Goal: Task Accomplishment & Management: Use online tool/utility

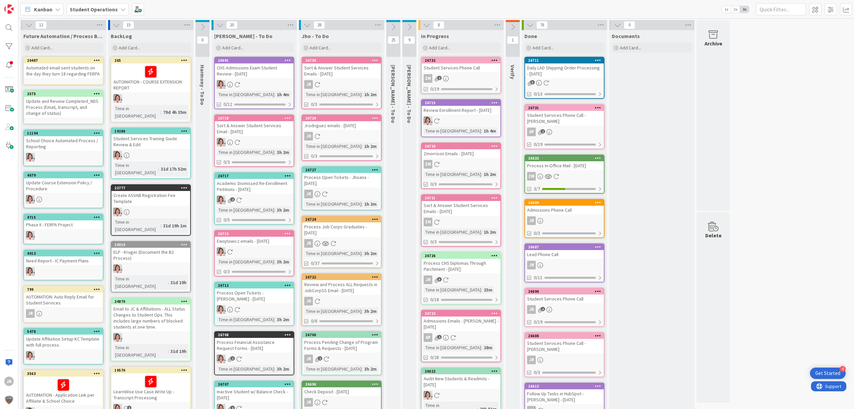
click at [449, 51] on div "Add Card..." at bounding box center [461, 48] width 80 height 10
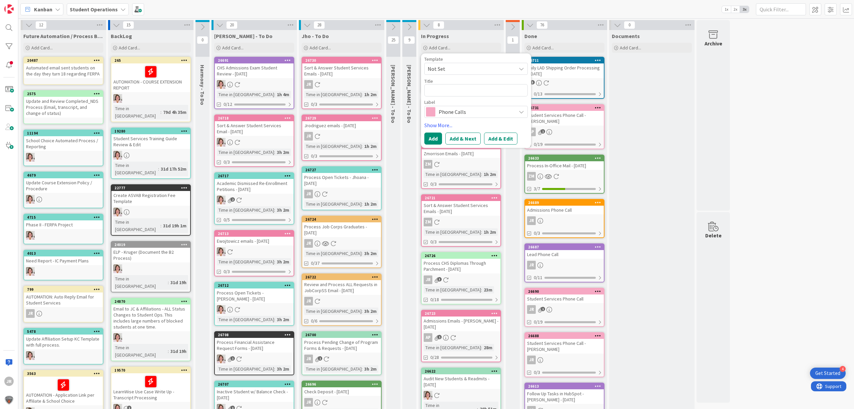
click at [462, 67] on span "Not Set" at bounding box center [469, 68] width 83 height 9
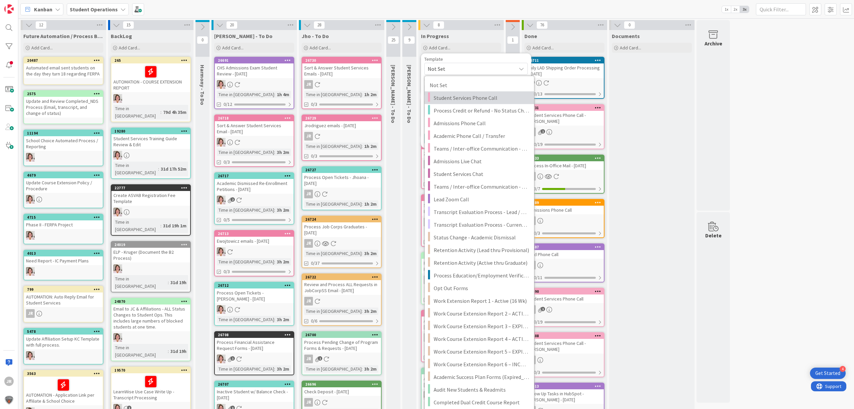
click at [469, 98] on span "Student Services Phone Call" at bounding box center [481, 97] width 95 height 9
type textarea "x"
type textarea "Student Services Phone Call"
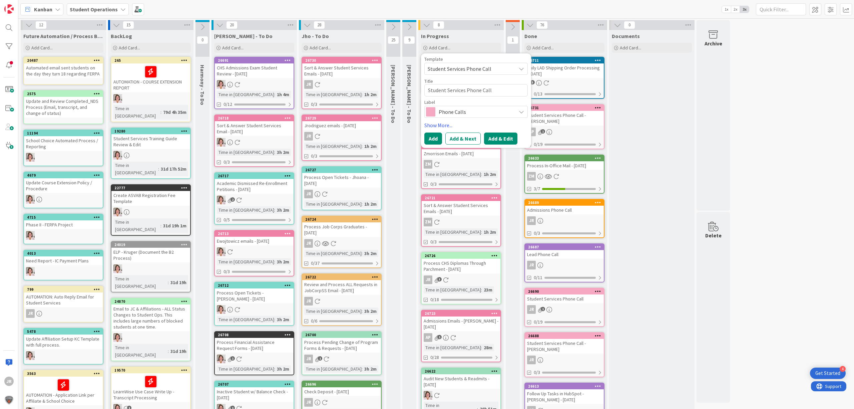
click at [498, 137] on button "Add & Edit" at bounding box center [500, 138] width 33 height 12
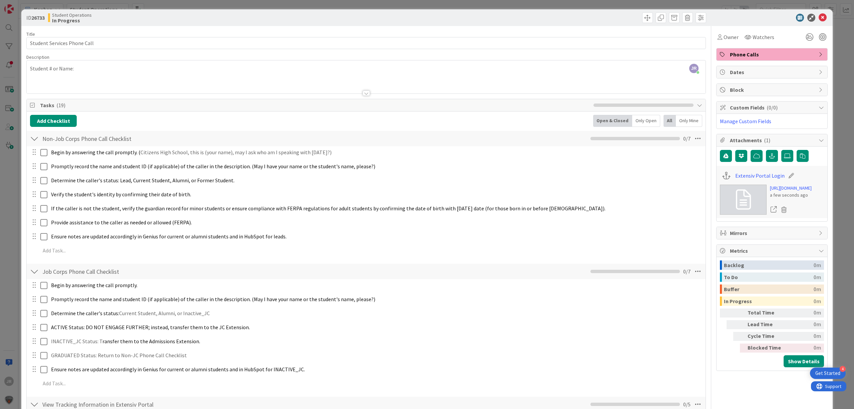
click at [167, 79] on div at bounding box center [366, 84] width 679 height 17
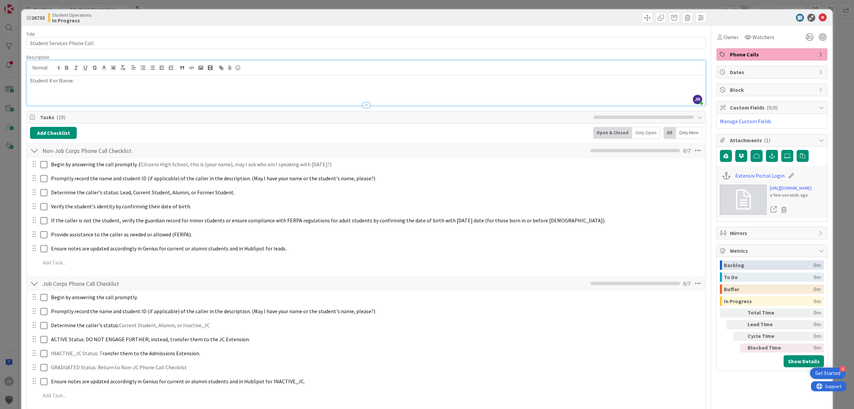
click at [165, 82] on p "Student # or Name:" at bounding box center [366, 81] width 672 height 8
click at [718, 37] on div "Owner" at bounding box center [728, 37] width 21 height 8
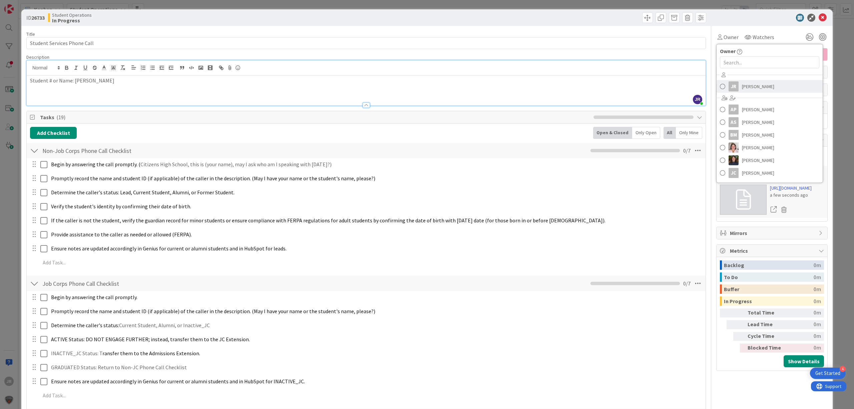
click at [742, 87] on span "[PERSON_NAME]" at bounding box center [758, 86] width 32 height 10
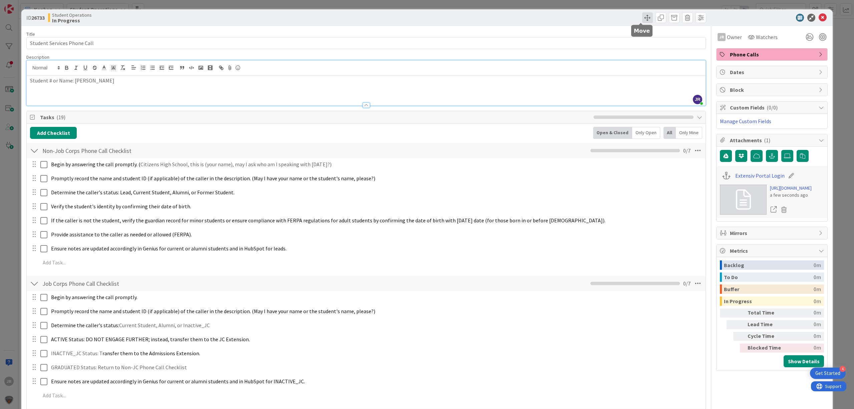
click at [642, 16] on span at bounding box center [647, 17] width 11 height 11
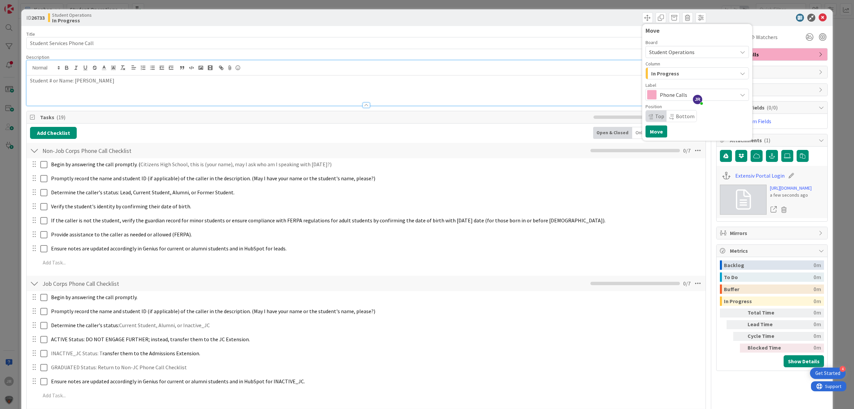
click at [653, 74] on span "In Progress" at bounding box center [665, 73] width 28 height 9
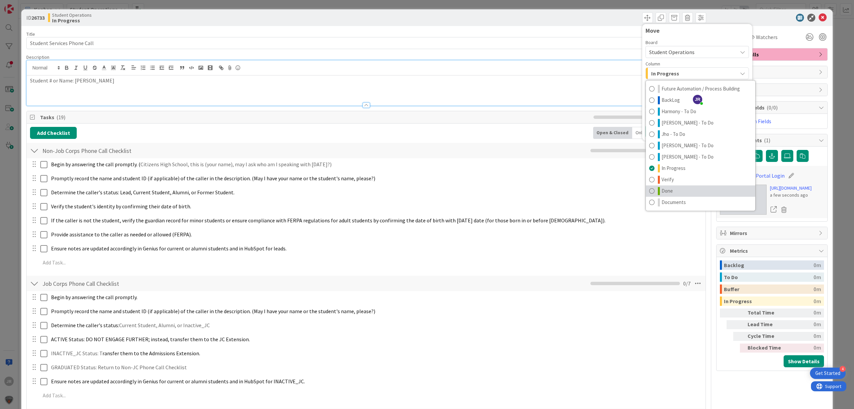
click at [669, 188] on link "Done" at bounding box center [700, 190] width 109 height 11
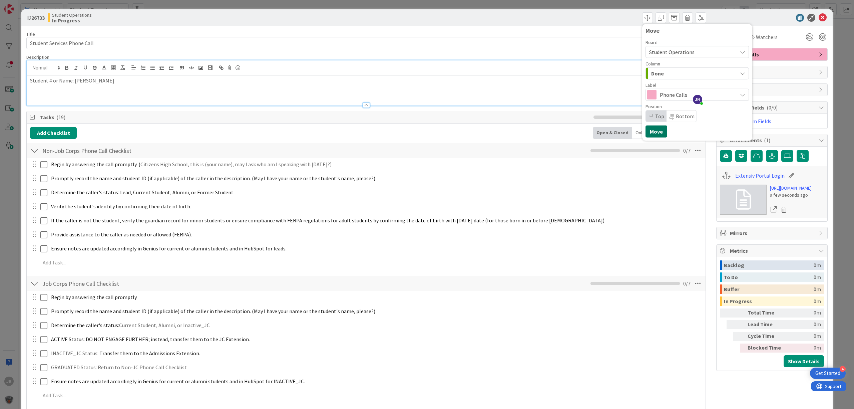
click at [653, 133] on button "Move" at bounding box center [657, 131] width 22 height 12
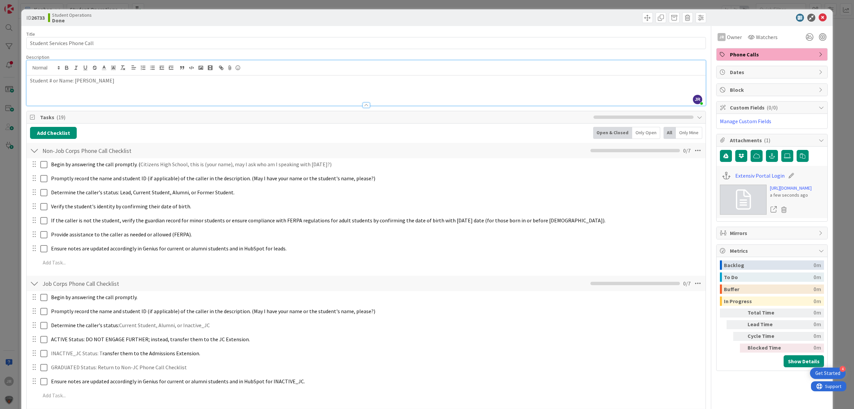
click at [606, 5] on div "ID 26733 Student Operations Done Move Move Title 27 / 128 Student Services Phon…" at bounding box center [427, 204] width 854 height 409
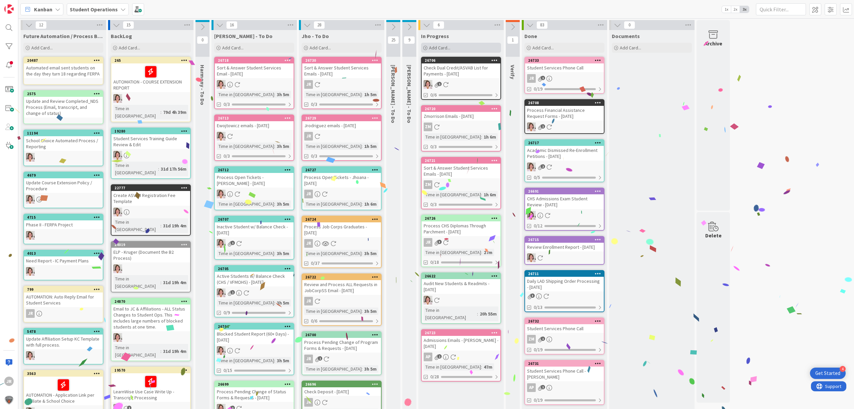
click at [454, 43] on div "Add Card..." at bounding box center [461, 48] width 80 height 10
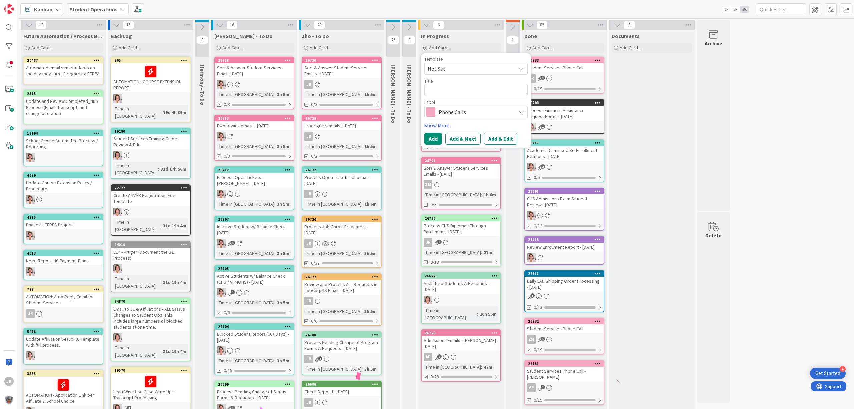
click at [463, 65] on span "Not Set" at bounding box center [469, 68] width 83 height 9
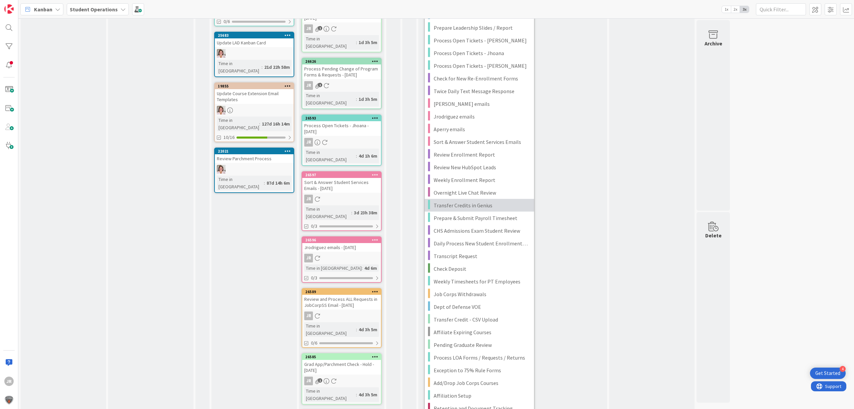
scroll to position [756, 0]
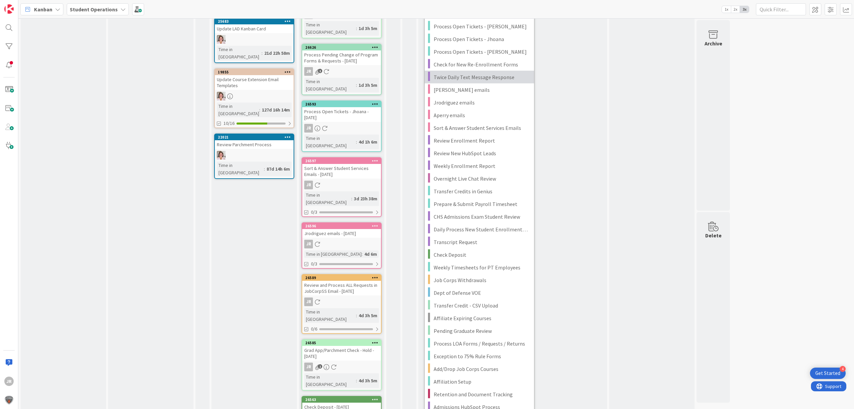
click at [499, 75] on span "Twice Daily Text Message Response" at bounding box center [481, 77] width 95 height 9
type textarea "x"
type textarea "Twice Daily Text Message Response"
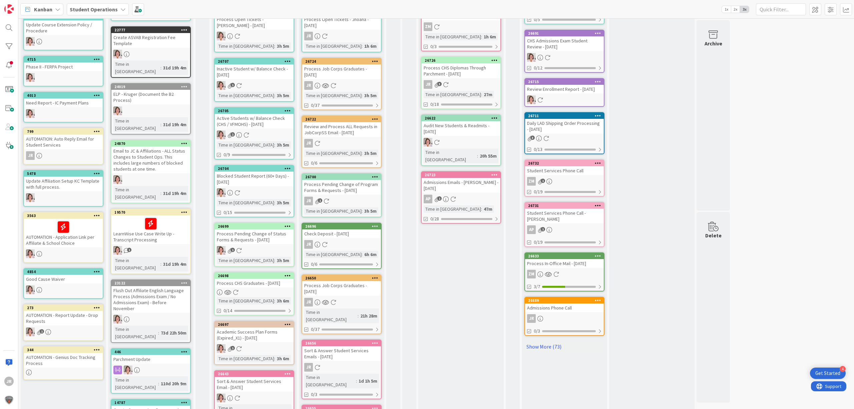
scroll to position [0, 0]
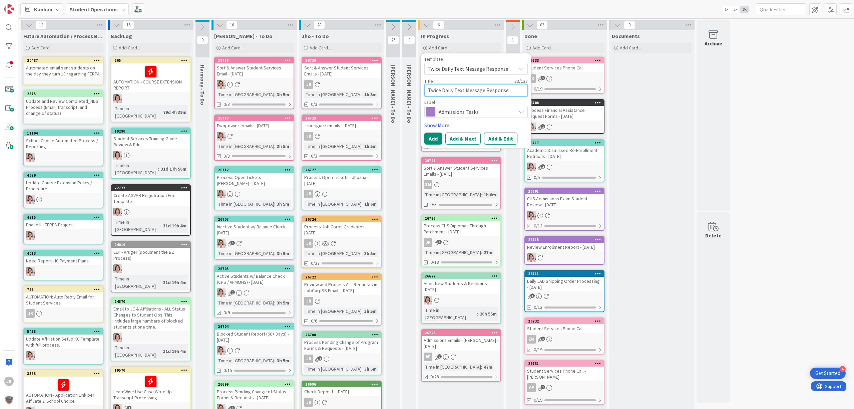
drag, startPoint x: 453, startPoint y: 90, endPoint x: 380, endPoint y: 86, distance: 73.2
type textarea "x"
type textarea "Text Message Response"
click at [506, 92] on textarea "Text Message Response" at bounding box center [475, 90] width 103 height 12
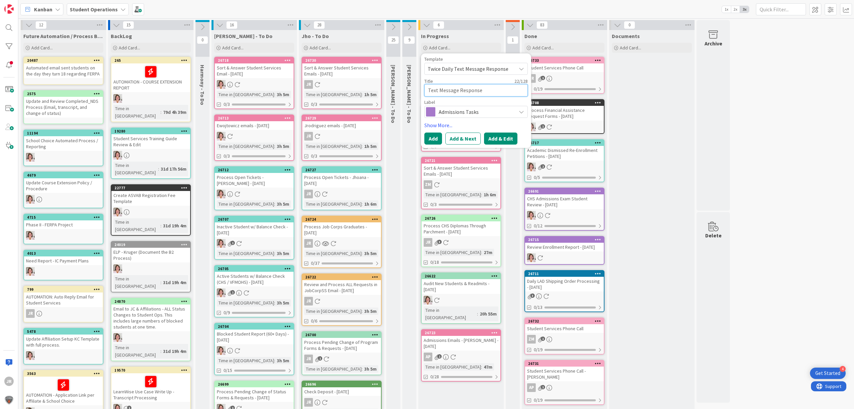
type textarea "x"
type textarea "Text Message Response"
type textarea "x"
type textarea "Text Message Response -"
type textarea "x"
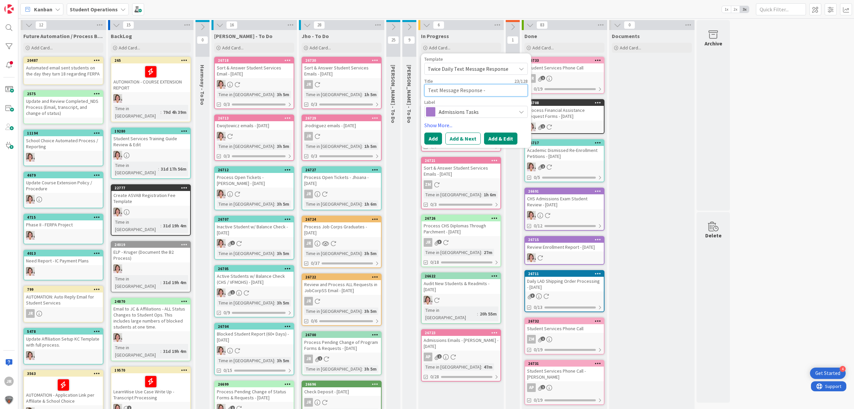
type textarea "Text Message Response -"
type textarea "x"
type textarea "Text Message Response - J"
type textarea "x"
type textarea "Text Message Response - [PERSON_NAME]"
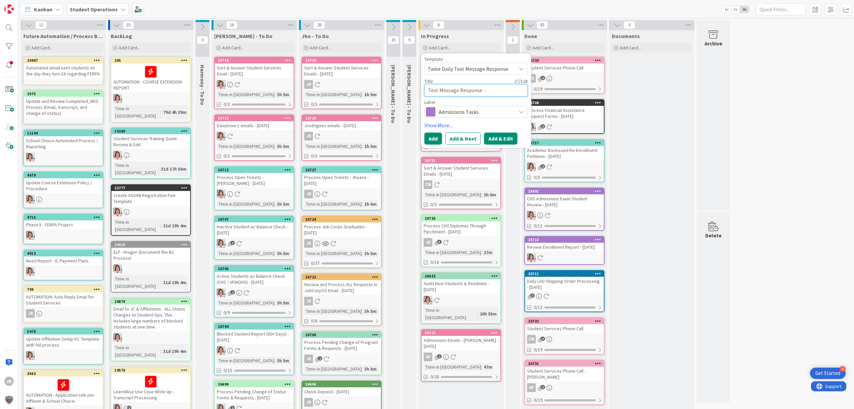
type textarea "x"
type textarea "Text Message Response - [PERSON_NAME]"
type textarea "x"
type textarea "Text Message Response - [PERSON_NAME]"
type textarea "x"
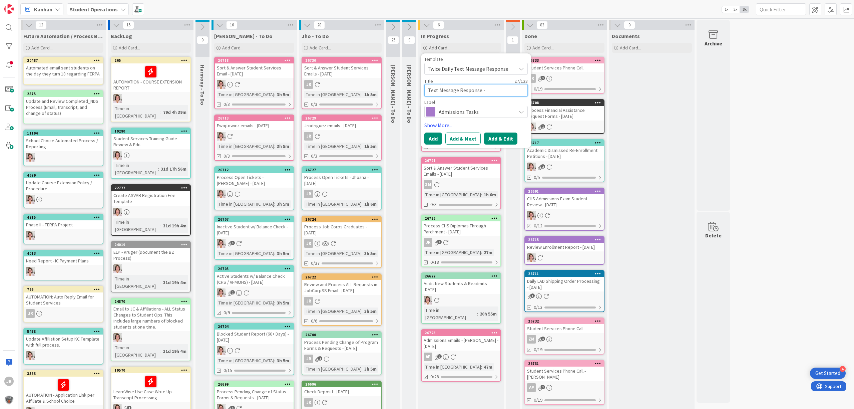
type textarea "Text Message Response - Joh"
type textarea "x"
type textarea "Text Message Response - [PERSON_NAME]"
type textarea "x"
type textarea "Text Message Response - [PERSON_NAME]"
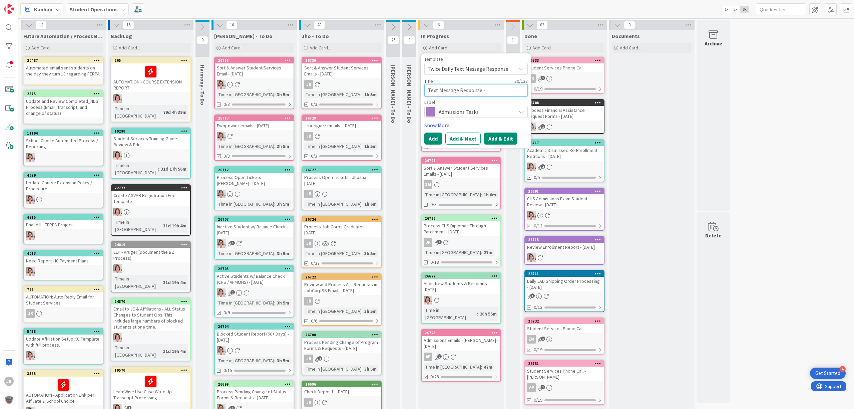
type textarea "x"
type textarea "Text Message Response - [PERSON_NAME]"
type textarea "x"
type textarea "Text Message Response - [PERSON_NAME]"
type textarea "x"
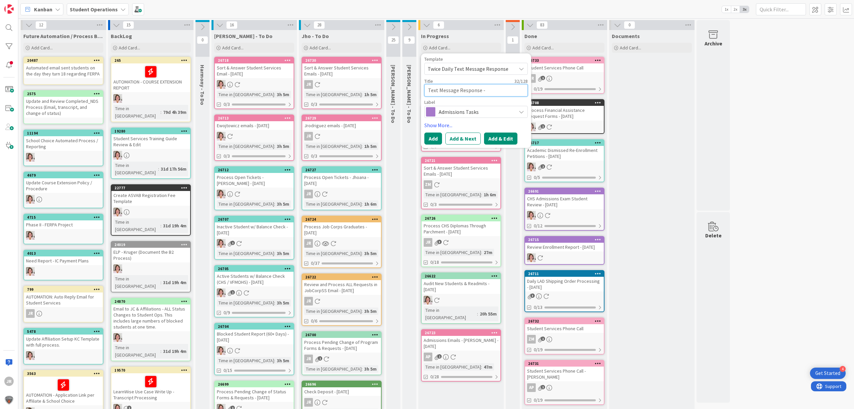
type textarea "Text Message Response - [PERSON_NAME]"
type textarea "x"
type textarea "Text Message Response - [PERSON_NAME]"
type textarea "x"
type textarea "Text Message Response - [PERSON_NAME]"
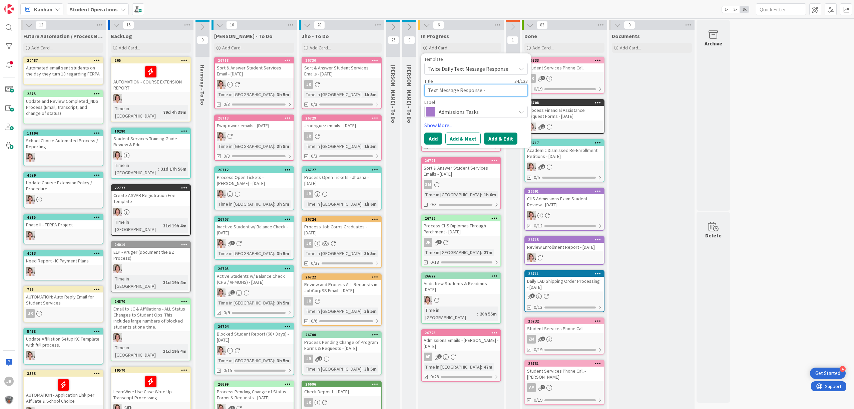
type textarea "x"
type textarea "Text Message Response - [PERSON_NAME]"
type textarea "x"
type textarea "Text Message Response - [PERSON_NAME]"
type textarea "x"
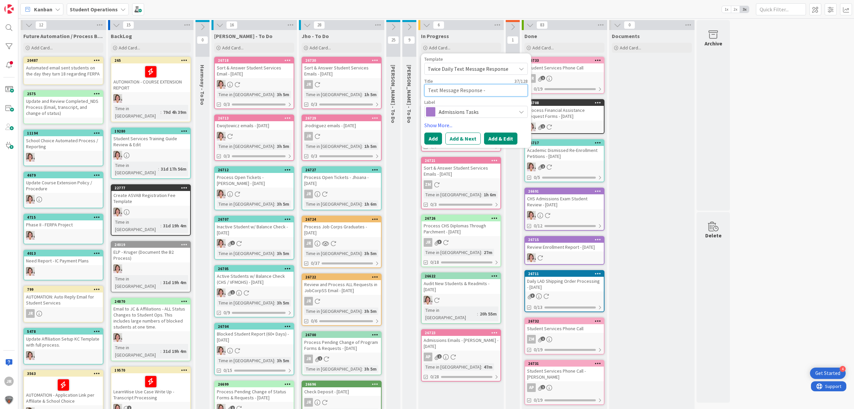
type textarea "Text Message Response - [PERSON_NAME]"
type textarea "x"
type textarea "Text Message Response - [PERSON_NAME]"
type textarea "x"
type textarea "Text Message Response - [PERSON_NAME][GEOGRAPHIC_DATA]"
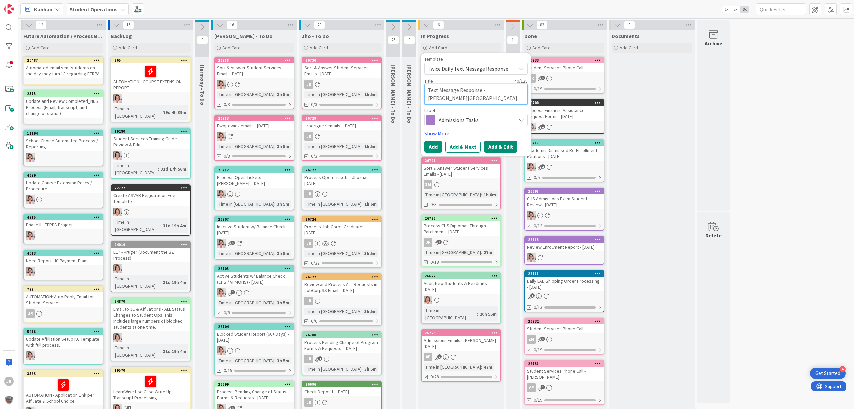
type textarea "x"
type textarea "Text Message Response - [PERSON_NAME]"
type textarea "x"
type textarea "Text Message Response - [PERSON_NAME]"
click at [492, 91] on textarea "Text Message Response - [PERSON_NAME]" at bounding box center [475, 94] width 103 height 20
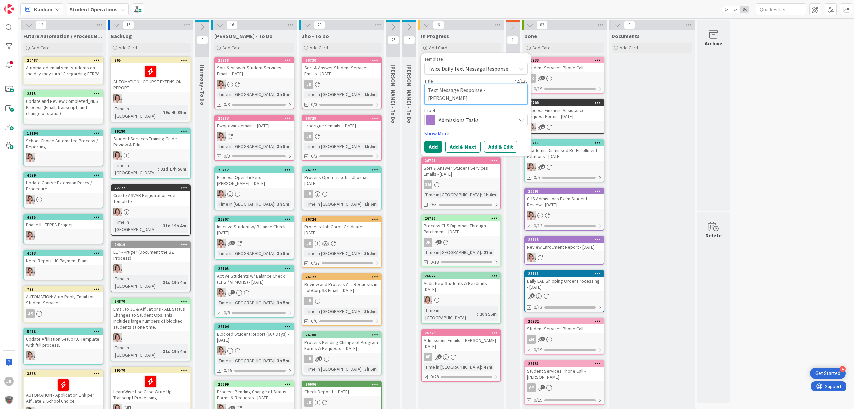
click at [492, 91] on textarea "Text Message Response - [PERSON_NAME]" at bounding box center [475, 94] width 103 height 20
type textarea "x"
type textarea "Text Message Response - JRomero"
type textarea "x"
type textarea "Text Message Response - JhRomero"
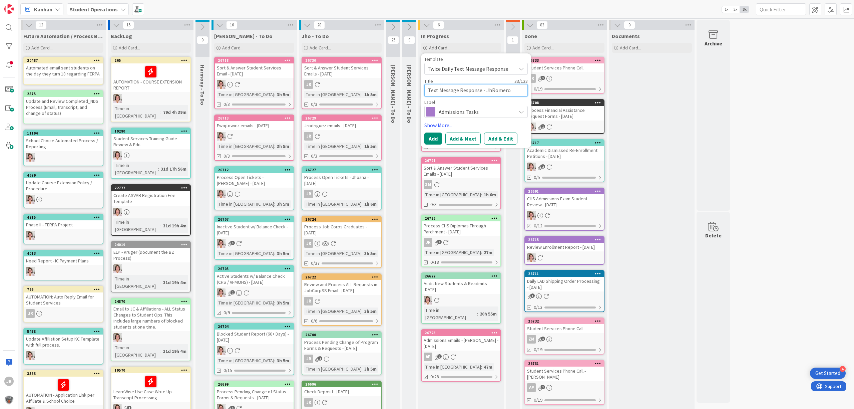
type textarea "x"
type textarea "Text Message Response - JhoRomero"
type textarea "x"
type textarea "Text Message Response - JhonRomero"
type textarea "x"
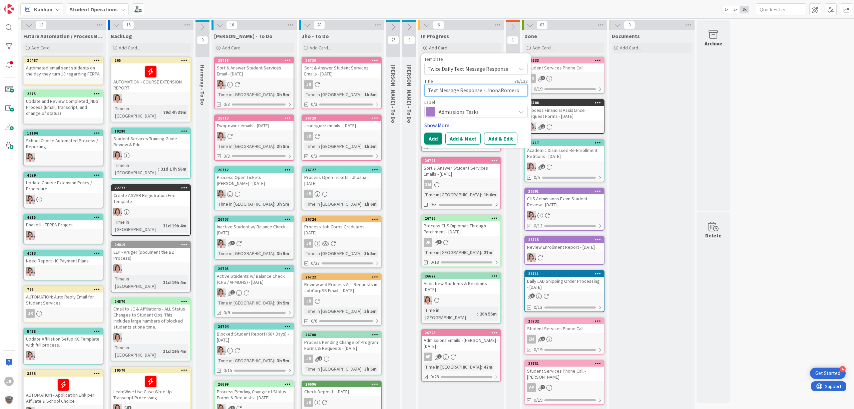
type textarea "Text Message Response - JhonaRomero"
drag, startPoint x: 492, startPoint y: 122, endPoint x: 500, endPoint y: 89, distance: 34.3
click at [501, 88] on textarea "Text Message Response - JhonaRomero" at bounding box center [475, 90] width 103 height 12
click at [497, 92] on textarea "Text Message Response - JhonaRomero" at bounding box center [475, 90] width 103 height 12
type textarea "x"
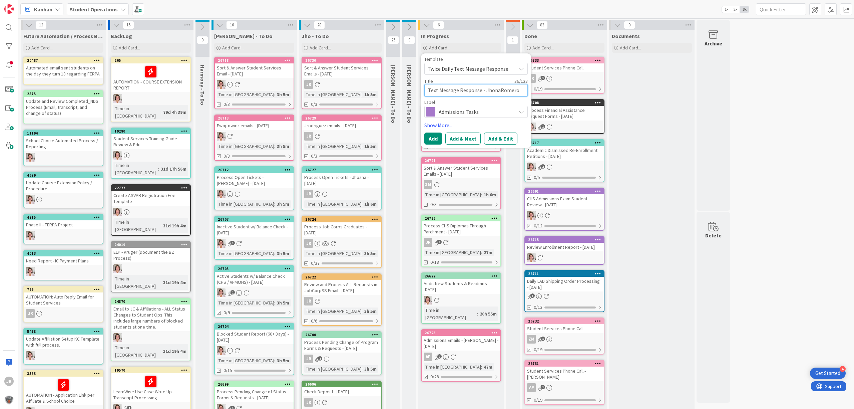
type textarea "Text Message Response - JhonatRomero"
type textarea "x"
type textarea "Text Message Response - JhonattRomero"
type textarea "x"
type textarea "Text Message Response - JhonattaRomero"
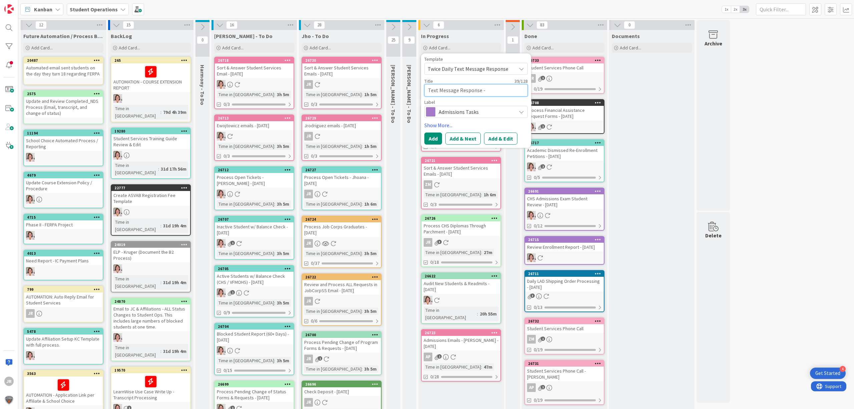
type textarea "x"
type textarea "Text Message Response - JhonattanRomero"
type textarea "x"
type textarea "Text Message Response - [PERSON_NAME]"
click at [501, 147] on button "Add & Edit" at bounding box center [500, 146] width 33 height 12
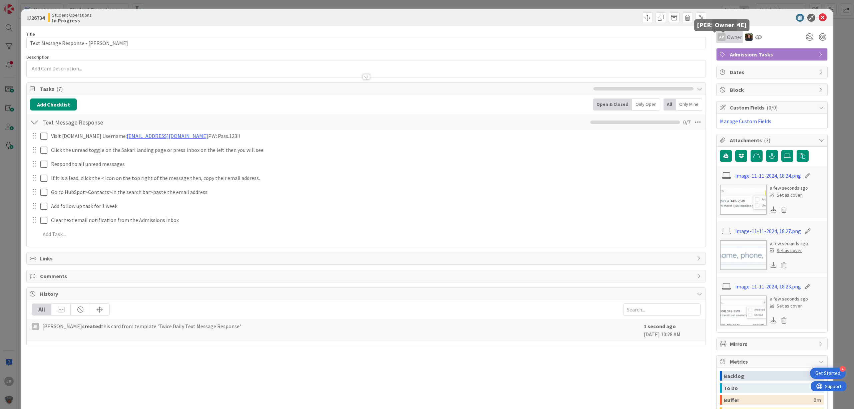
click at [718, 40] on div "AP" at bounding box center [722, 37] width 8 height 8
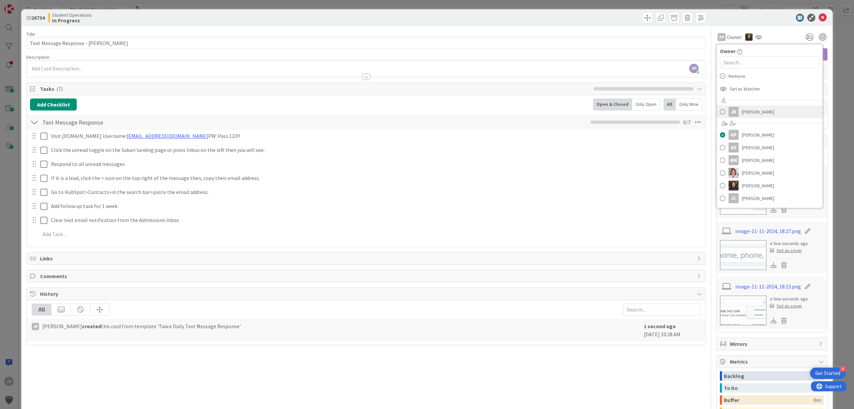
click at [730, 110] on div "JR" at bounding box center [734, 112] width 10 height 10
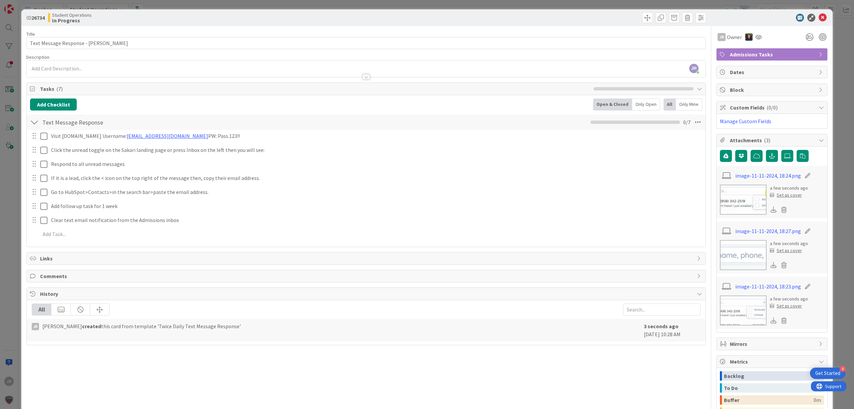
click at [737, 55] on span "Admissions Tasks" at bounding box center [772, 54] width 85 height 8
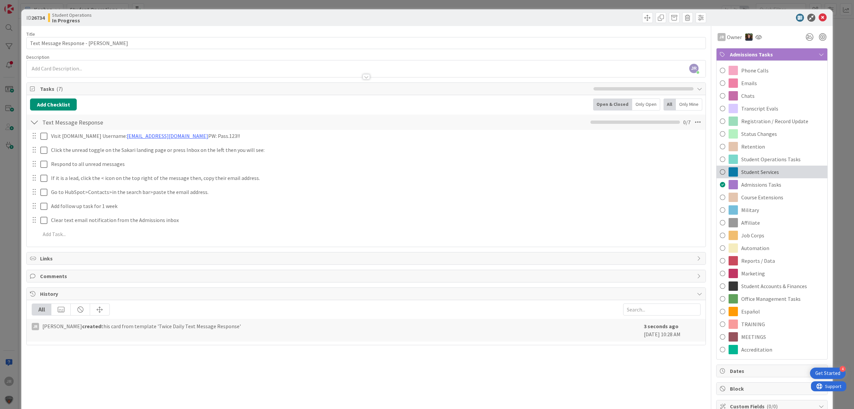
click at [754, 174] on span "Student Services" at bounding box center [760, 172] width 38 height 8
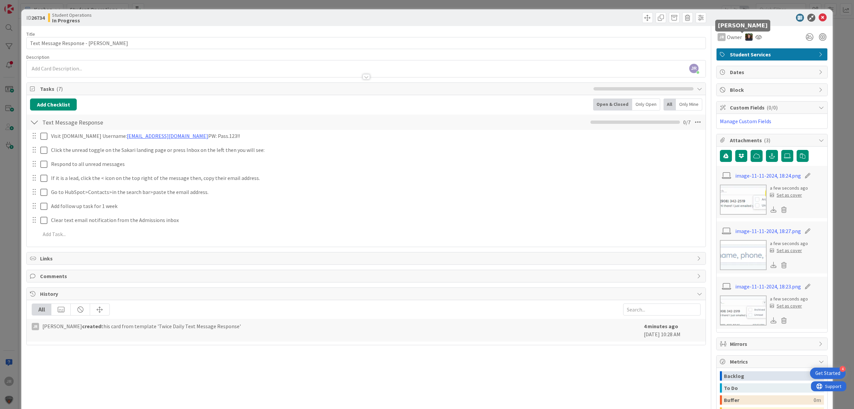
click at [745, 39] on img at bounding box center [748, 36] width 7 height 7
click at [740, 47] on link "Remove" at bounding box center [726, 49] width 53 height 11
click at [642, 15] on span at bounding box center [647, 17] width 11 height 11
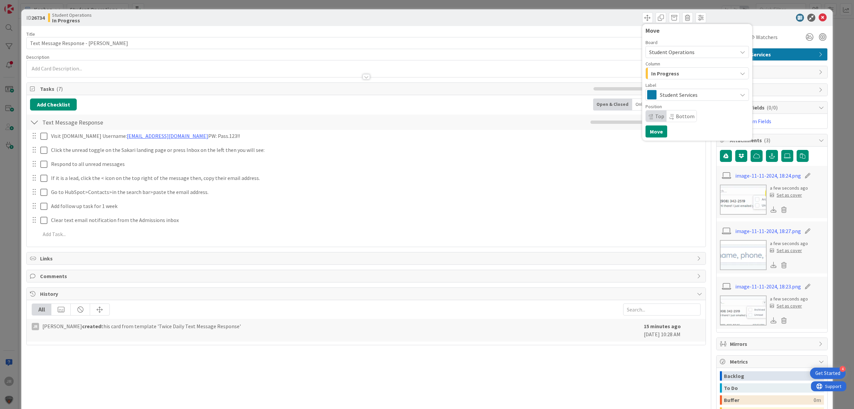
click at [651, 70] on span "In Progress" at bounding box center [665, 73] width 28 height 9
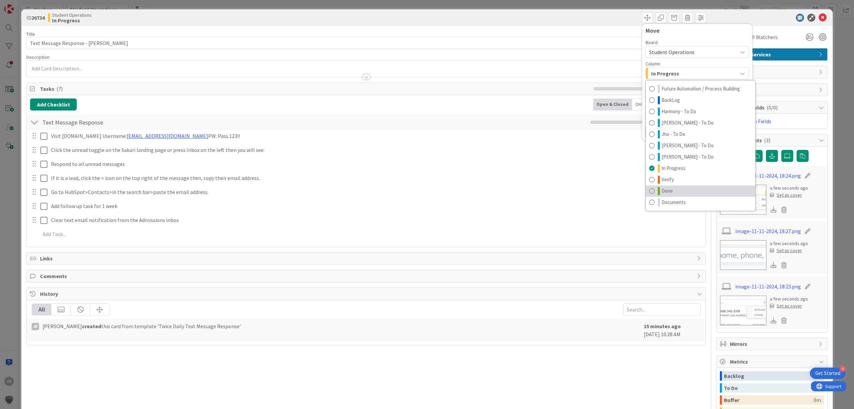
click at [665, 190] on span "Done" at bounding box center [667, 191] width 11 height 8
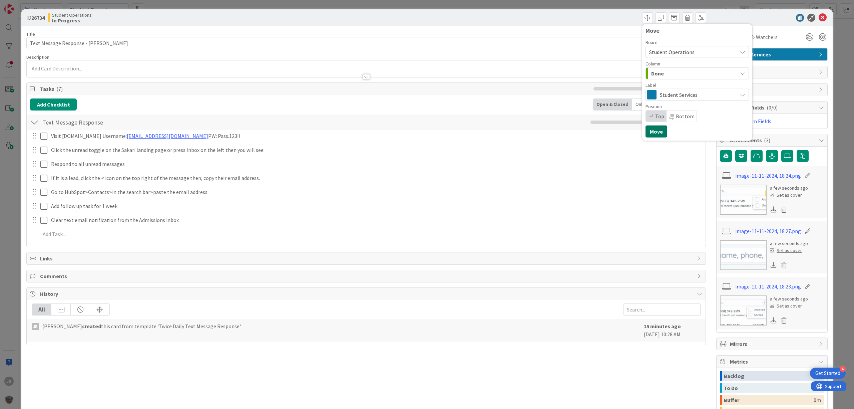
click at [652, 136] on button "Move" at bounding box center [657, 131] width 22 height 12
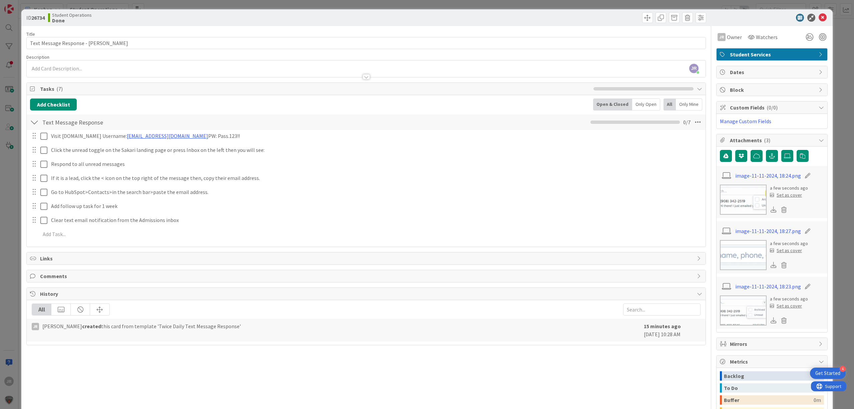
click at [584, 2] on div "ID 26734 Student Operations Done Move Move Title 41 / 128 Text Message Response…" at bounding box center [427, 204] width 854 height 409
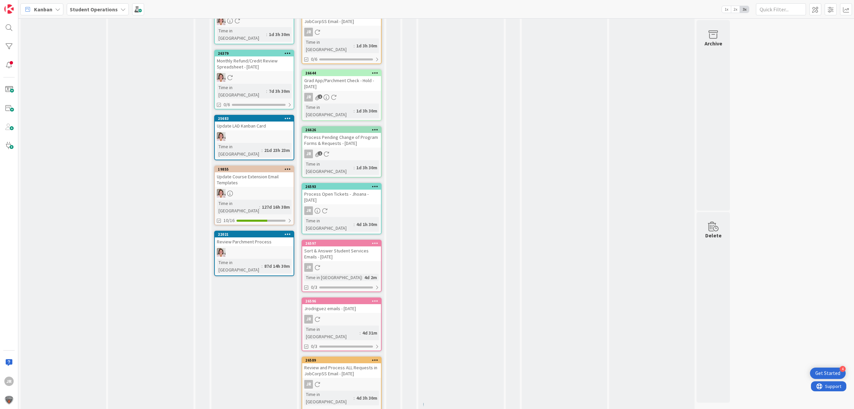
scroll to position [756, 0]
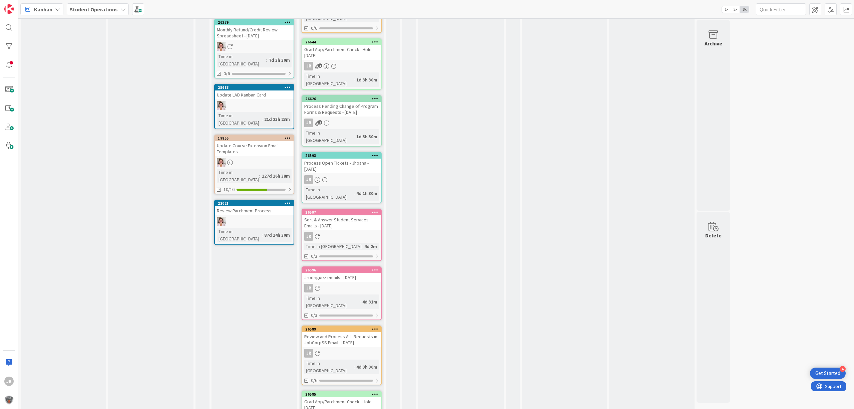
click at [371, 392] on div at bounding box center [375, 394] width 12 height 5
click at [377, 391] on icon at bounding box center [375, 393] width 6 height 5
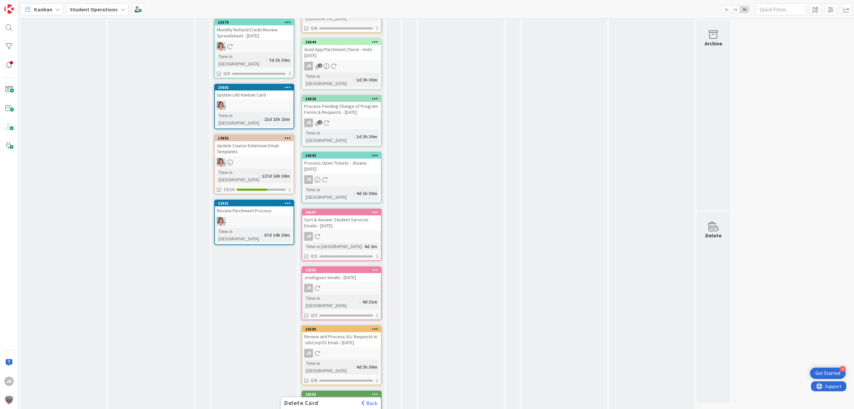
click at [374, 391] on icon at bounding box center [375, 393] width 6 height 5
click at [377, 391] on icon at bounding box center [375, 393] width 6 height 5
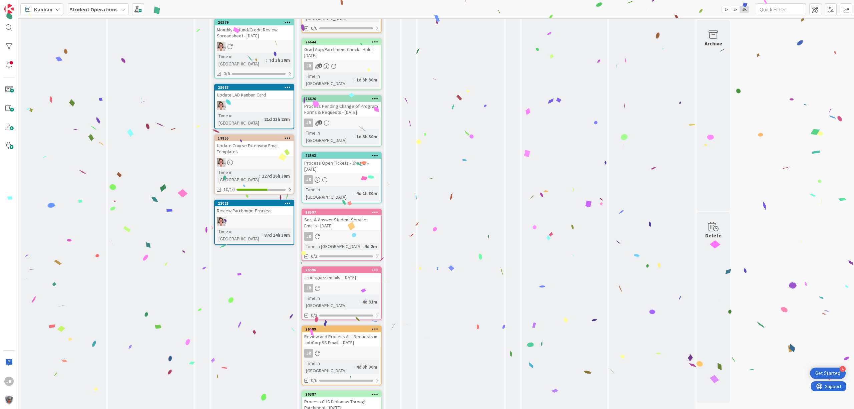
click at [373, 326] on icon at bounding box center [375, 328] width 6 height 5
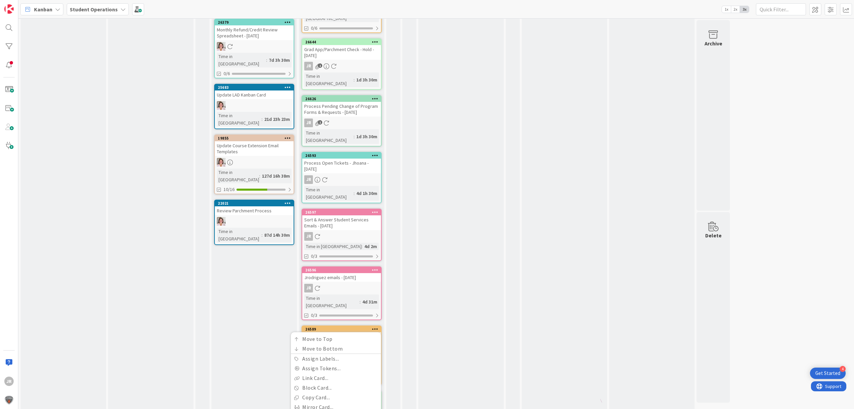
click at [330, 408] on link "Move Card..." at bounding box center [336, 417] width 90 height 10
click at [317, 374] on span "Jho - To Do" at bounding box center [315, 378] width 50 height 9
drag, startPoint x: 302, startPoint y: 374, endPoint x: 302, endPoint y: 363, distance: 11.0
click at [298, 408] on button "Move" at bounding box center [295, 414] width 22 height 12
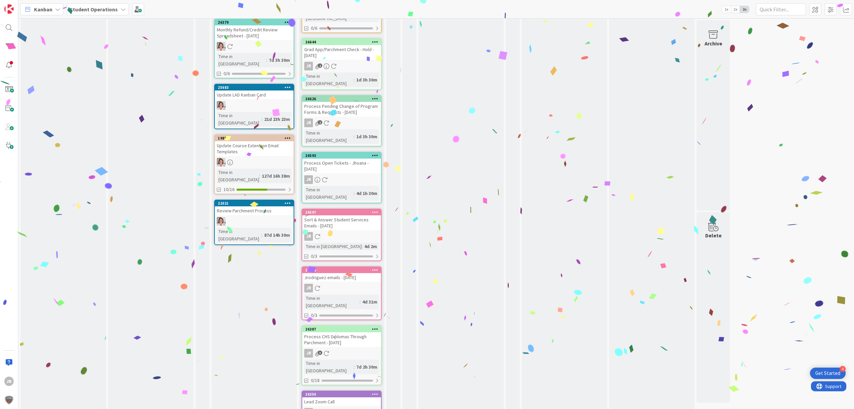
click at [373, 391] on icon at bounding box center [375, 393] width 6 height 5
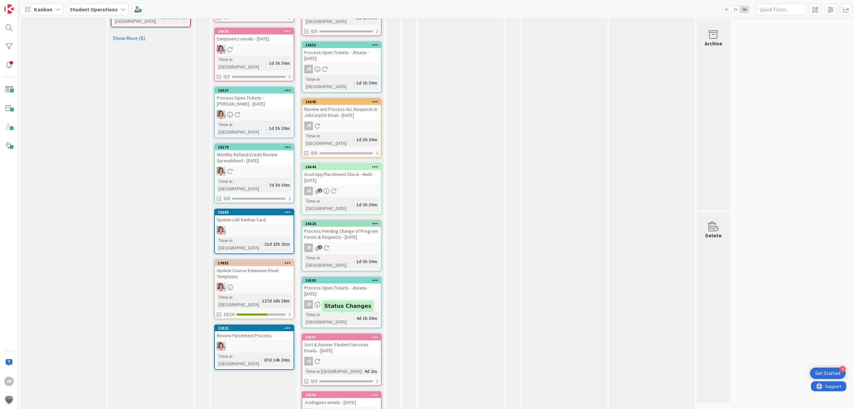
scroll to position [623, 0]
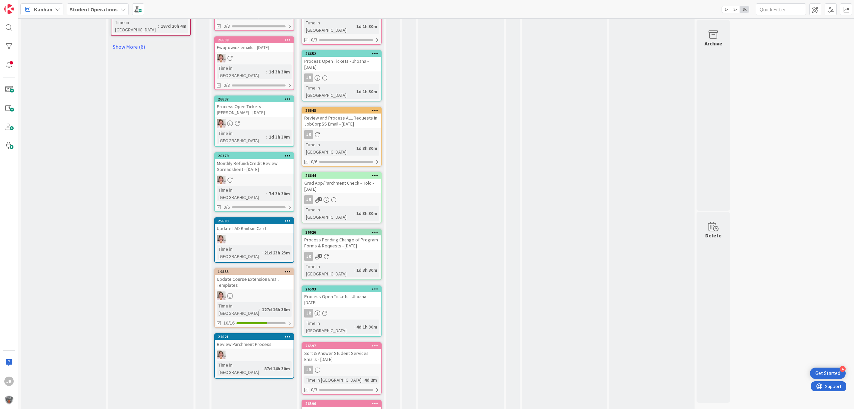
click at [374, 401] on icon at bounding box center [375, 403] width 6 height 5
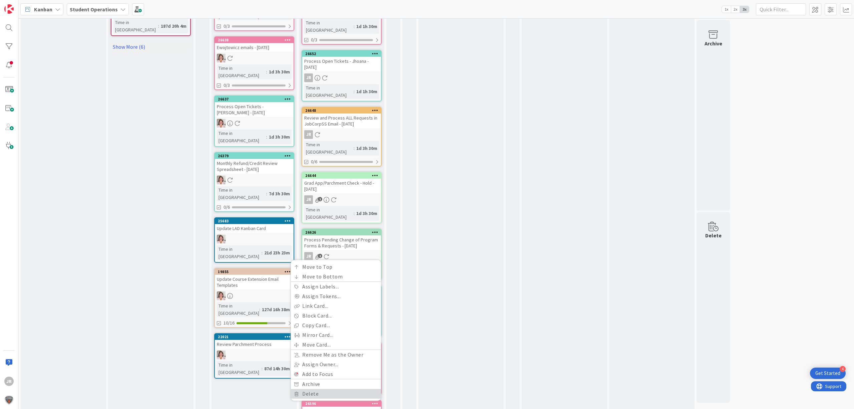
click at [362, 389] on link "Delete" at bounding box center [336, 394] width 90 height 10
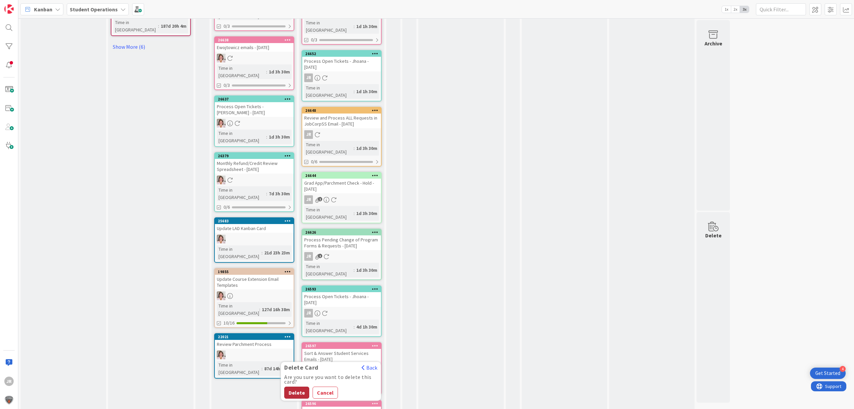
click at [305, 386] on button "Delete" at bounding box center [296, 392] width 25 height 12
click at [375, 343] on icon at bounding box center [375, 345] width 6 height 5
click at [298, 373] on button "Delete" at bounding box center [296, 379] width 25 height 12
click at [376, 286] on icon at bounding box center [375, 288] width 6 height 5
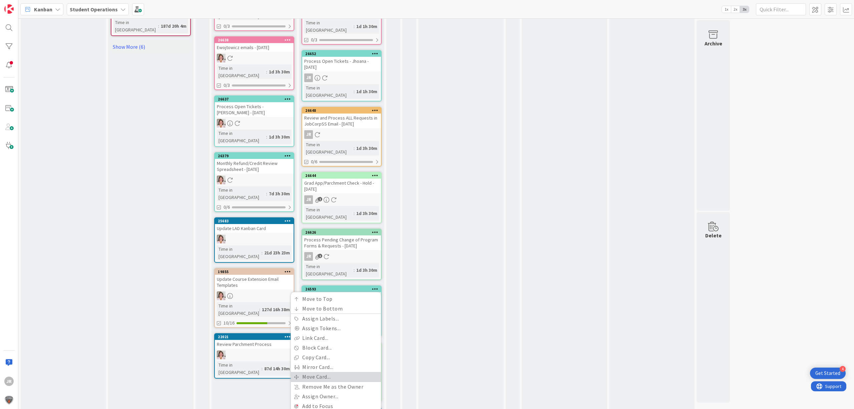
click at [339, 372] on link "Move Card..." at bounding box center [336, 377] width 90 height 10
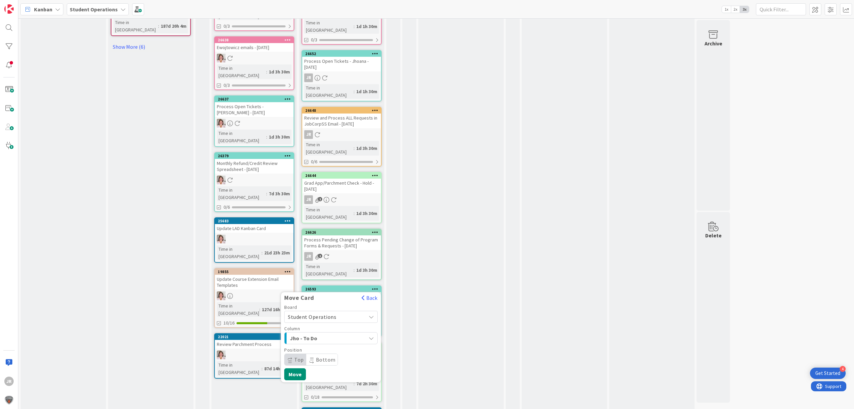
click at [343, 333] on div "Jho - To Do" at bounding box center [327, 338] width 78 height 11
click at [304, 368] on button "Move" at bounding box center [295, 374] width 22 height 12
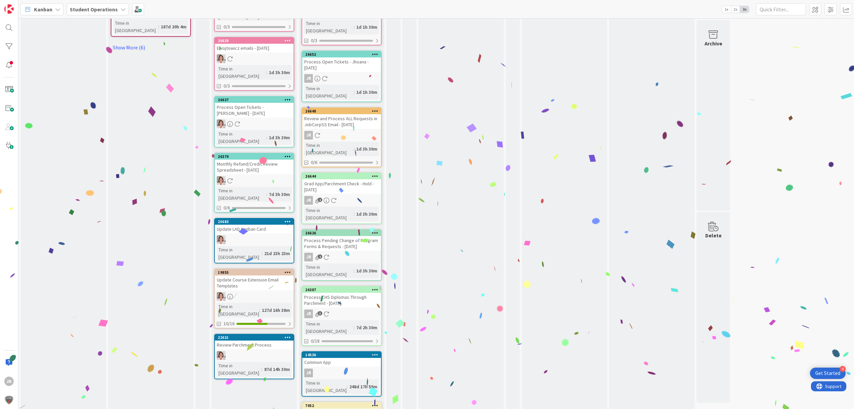
click at [375, 287] on icon at bounding box center [375, 289] width 6 height 5
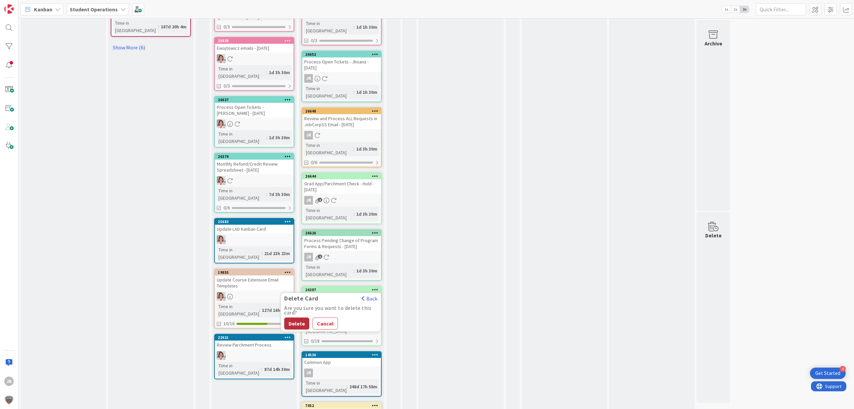
click at [295, 317] on button "Delete" at bounding box center [296, 323] width 25 height 12
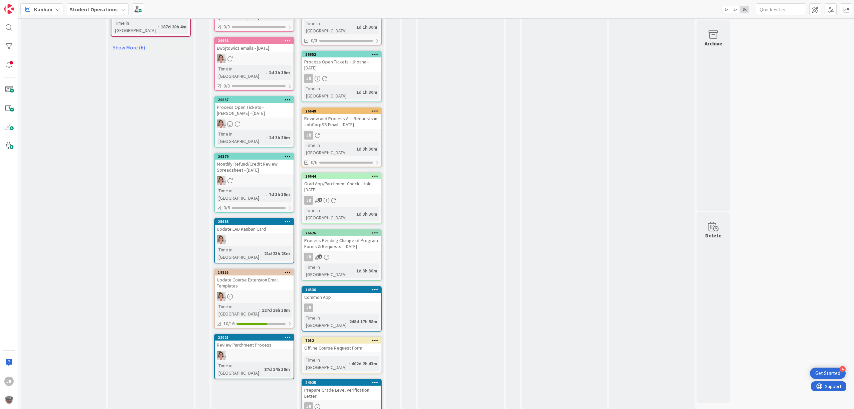
scroll to position [565, 0]
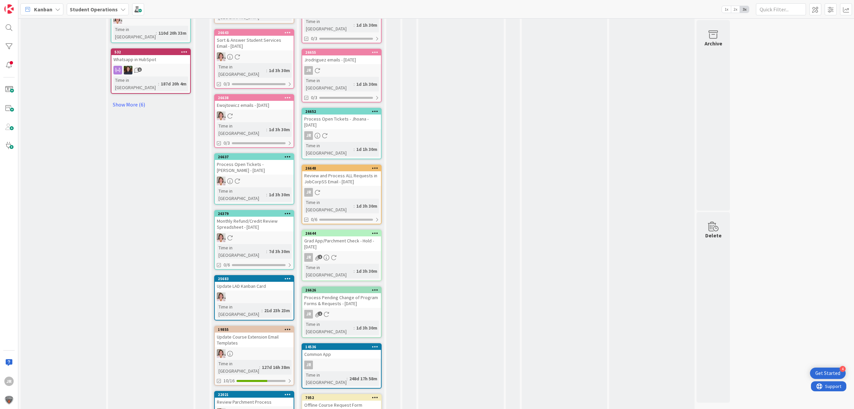
click at [374, 287] on icon at bounding box center [375, 289] width 6 height 5
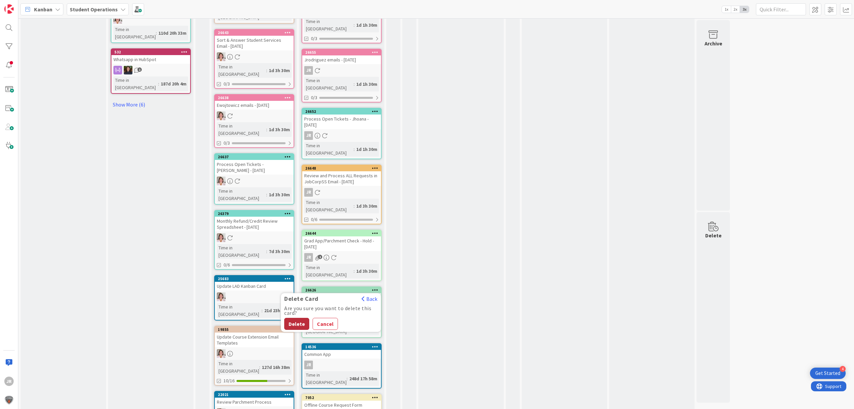
click at [298, 318] on button "Delete" at bounding box center [296, 324] width 25 height 12
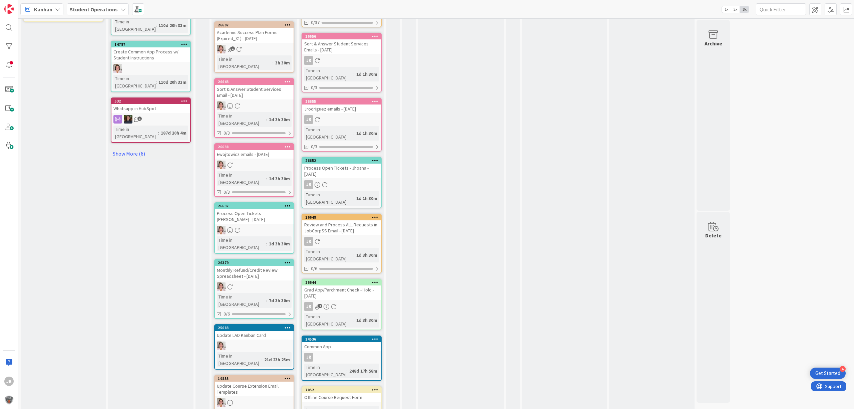
click at [375, 280] on icon at bounding box center [375, 282] width 6 height 5
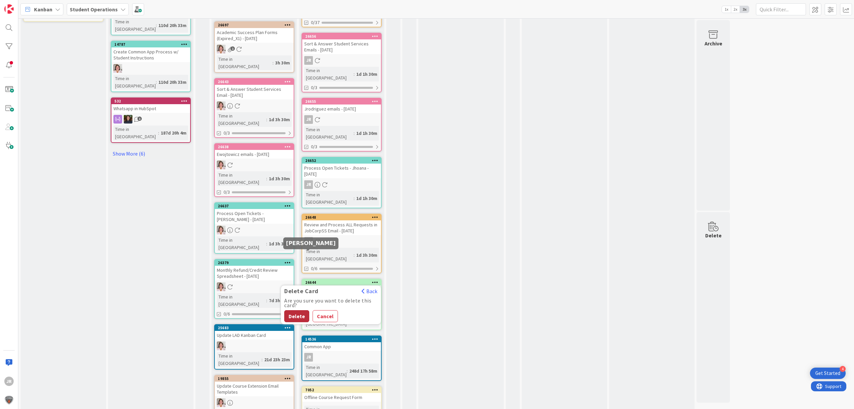
click at [296, 310] on button "Delete" at bounding box center [296, 316] width 25 height 12
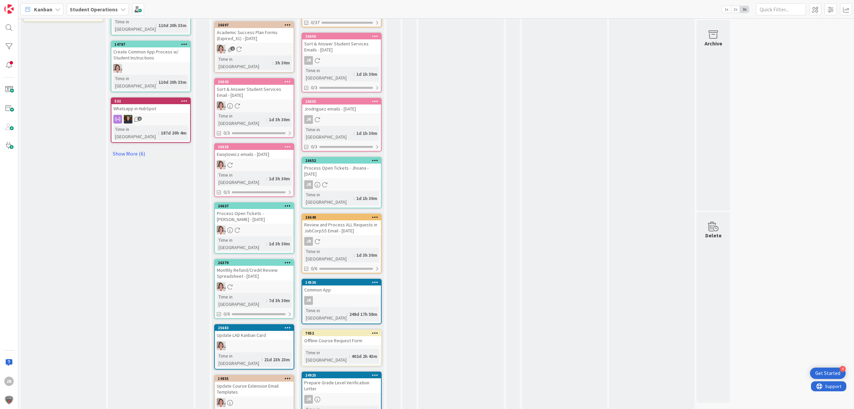
scroll to position [476, 0]
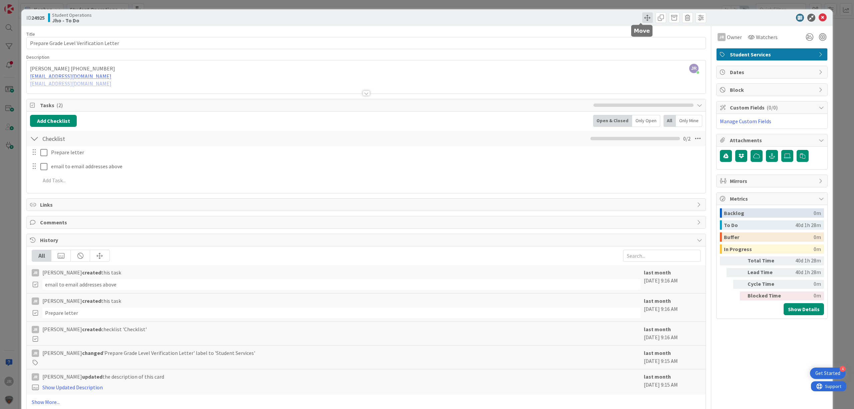
click at [642, 20] on span at bounding box center [647, 17] width 11 height 11
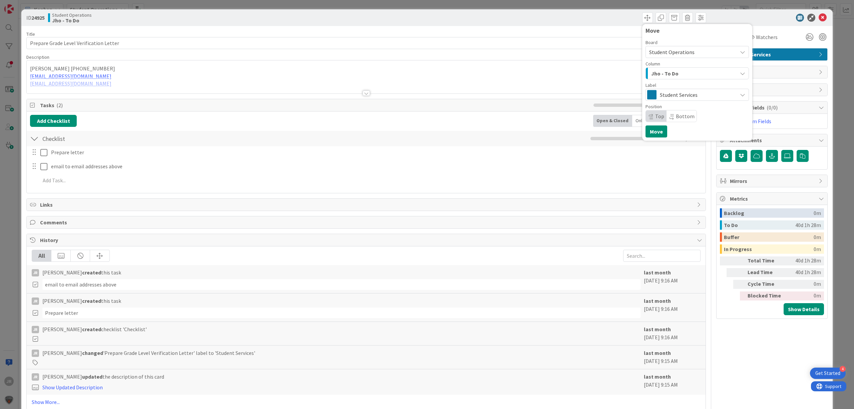
click at [653, 73] on span "Jho - To Do" at bounding box center [664, 73] width 27 height 9
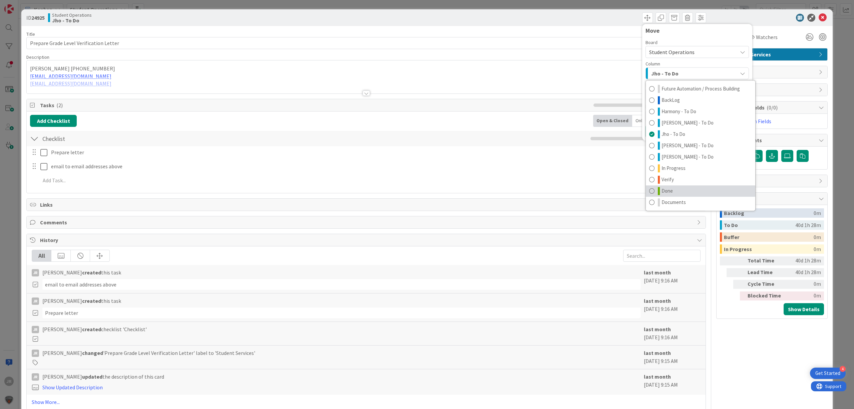
click at [666, 189] on span "Done" at bounding box center [667, 191] width 11 height 8
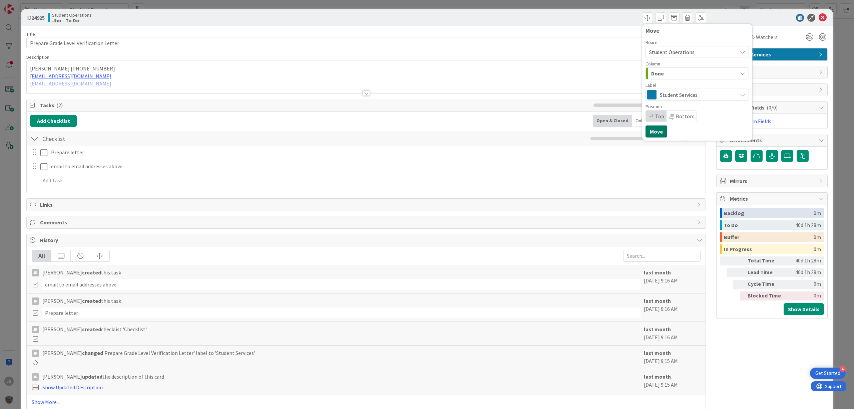
click at [650, 131] on button "Move" at bounding box center [657, 131] width 22 height 12
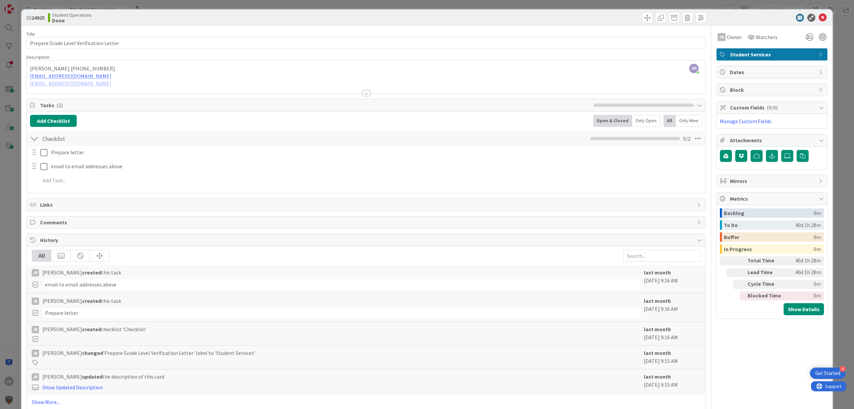
click at [588, 4] on div "ID 24925 Student Operations Done Move Move Title 39 / 128 Prepare Grade Level V…" at bounding box center [427, 204] width 854 height 409
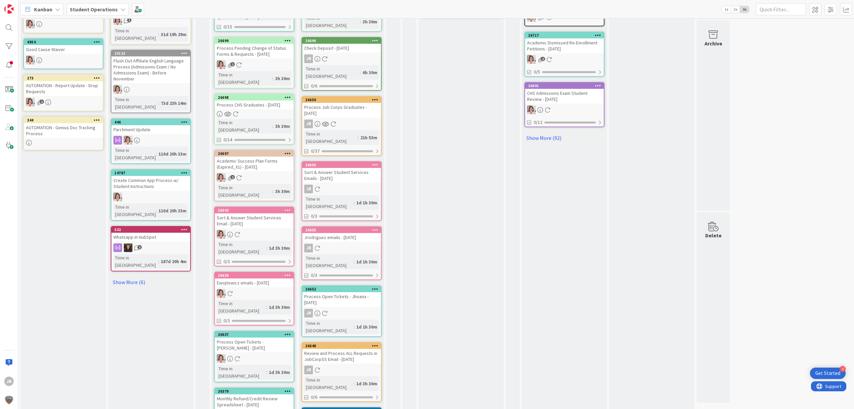
click at [374, 343] on icon at bounding box center [375, 345] width 6 height 5
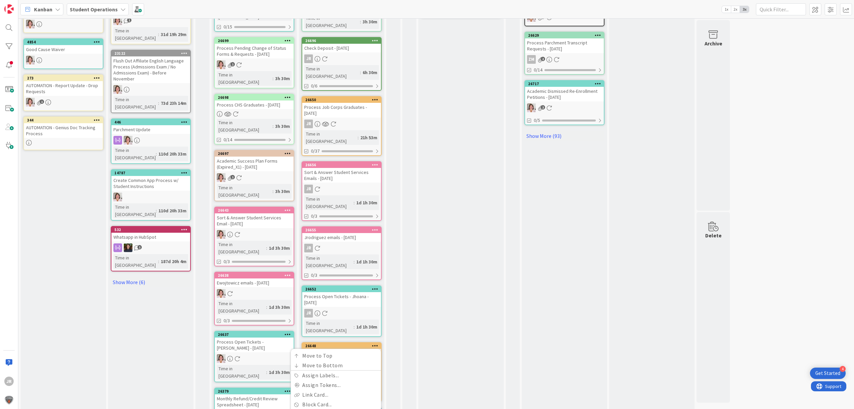
click at [322, 390] on span "Jho - To Do" at bounding box center [315, 394] width 50 height 9
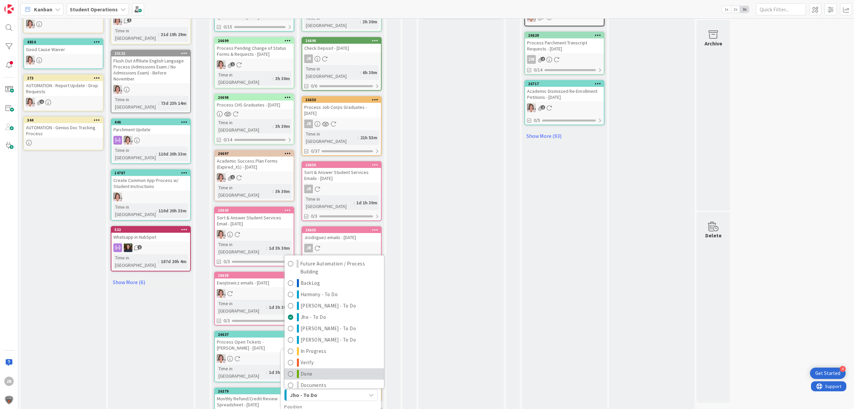
click at [319, 368] on link "Done" at bounding box center [334, 373] width 99 height 11
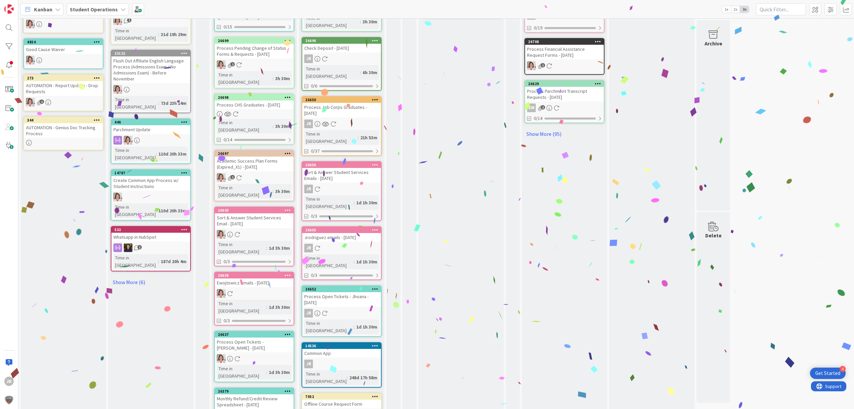
click at [376, 286] on icon at bounding box center [375, 288] width 6 height 5
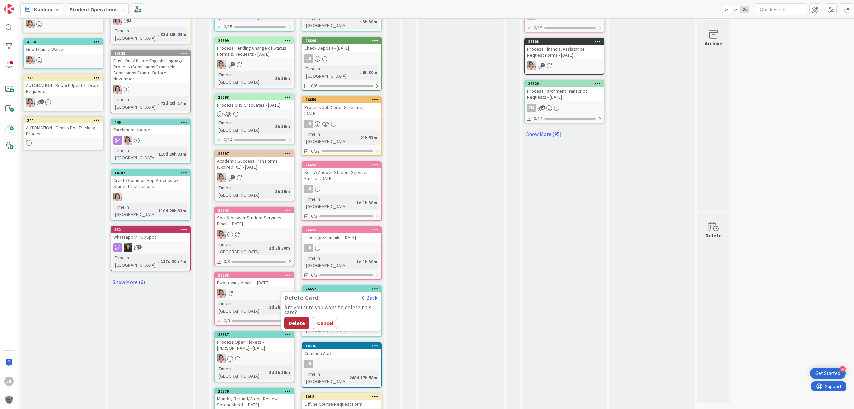
click at [298, 317] on button "Delete" at bounding box center [296, 323] width 25 height 12
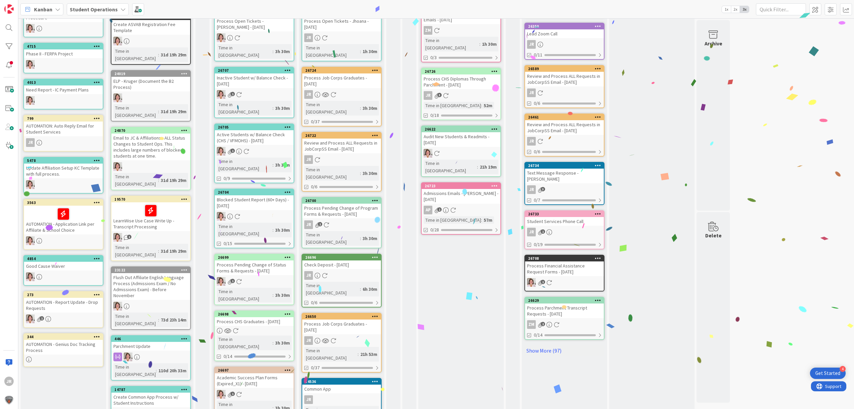
scroll to position [120, 0]
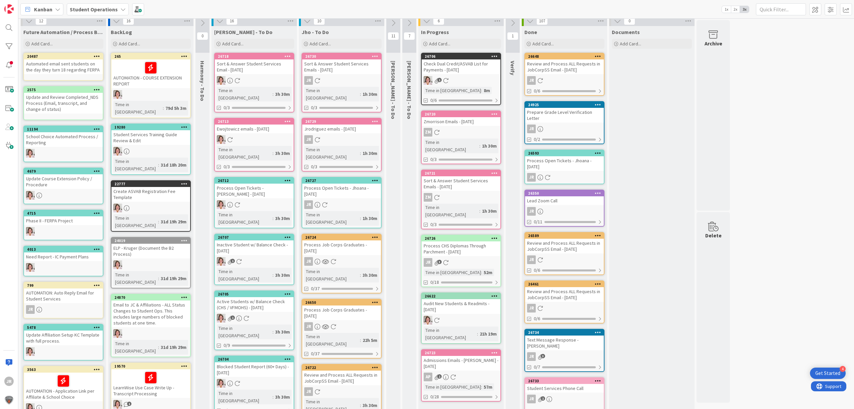
scroll to position [0, 0]
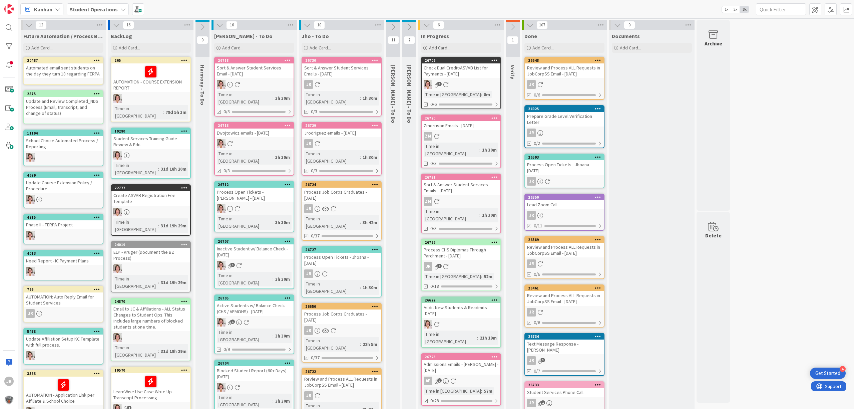
click at [348, 309] on div "Process Job Corps Graduates - [DATE]" at bounding box center [341, 316] width 79 height 15
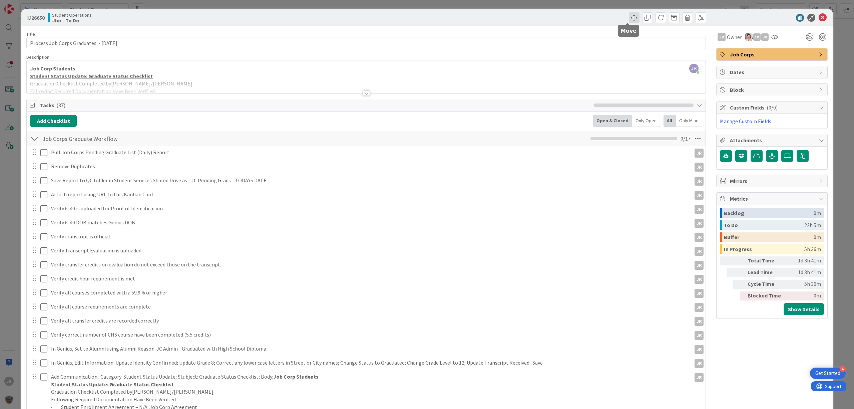
click at [629, 15] on span at bounding box center [634, 17] width 11 height 11
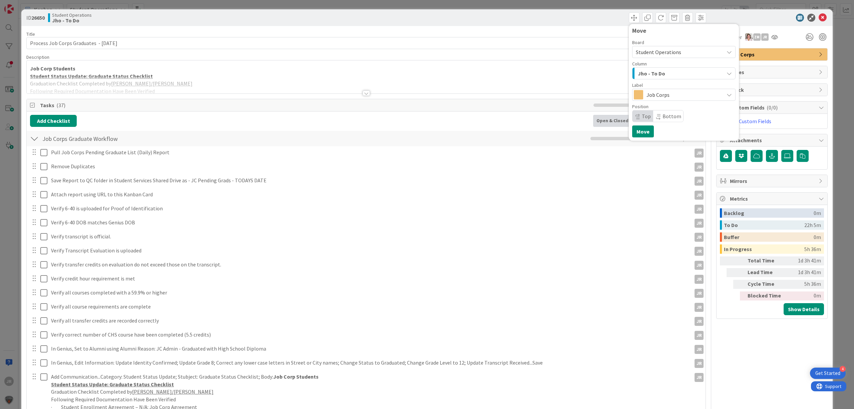
click at [640, 78] on div "Jho - To Do" at bounding box center [680, 73] width 88 height 11
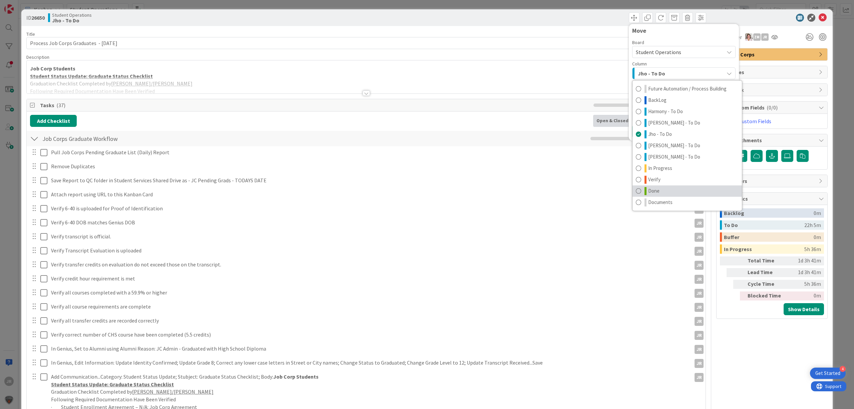
click at [653, 188] on span "Done" at bounding box center [653, 191] width 11 height 8
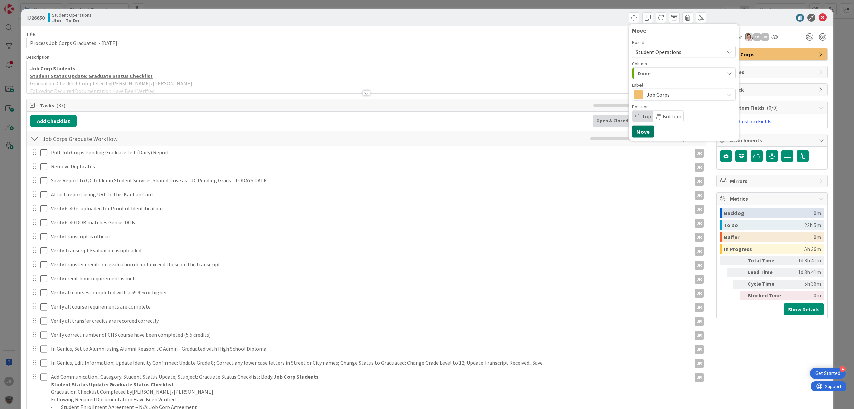
click at [636, 132] on button "Move" at bounding box center [643, 131] width 22 height 12
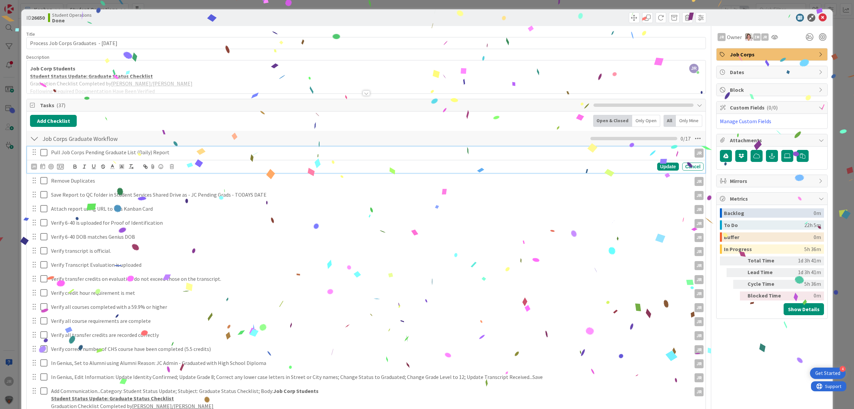
click at [44, 155] on icon at bounding box center [45, 152] width 10 height 8
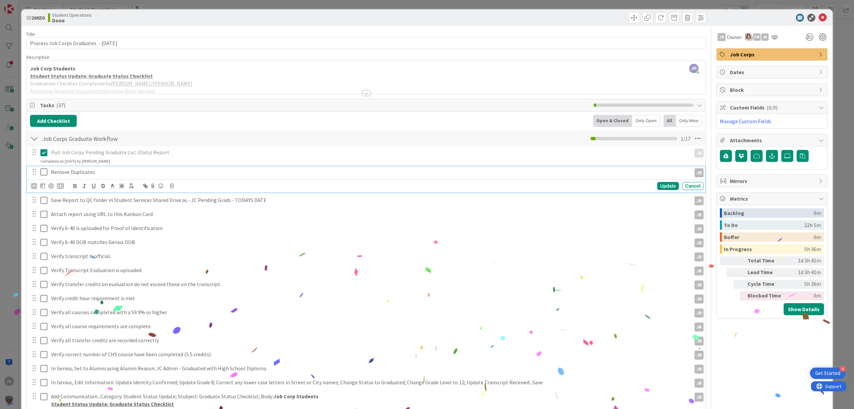
click at [44, 175] on icon at bounding box center [45, 172] width 10 height 8
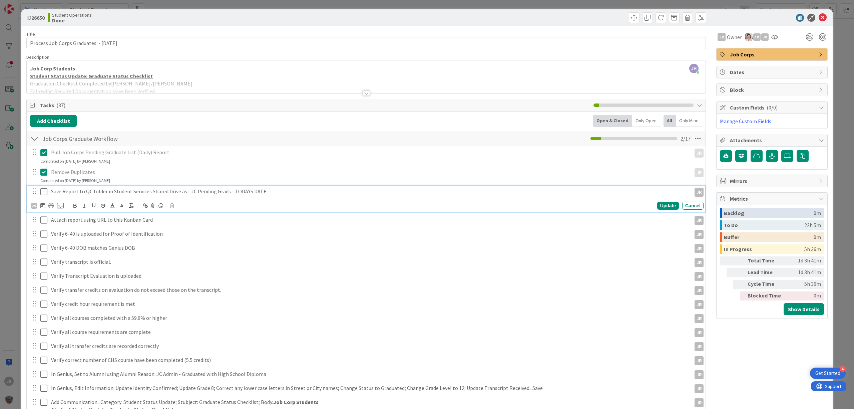
click at [45, 195] on icon at bounding box center [45, 192] width 10 height 8
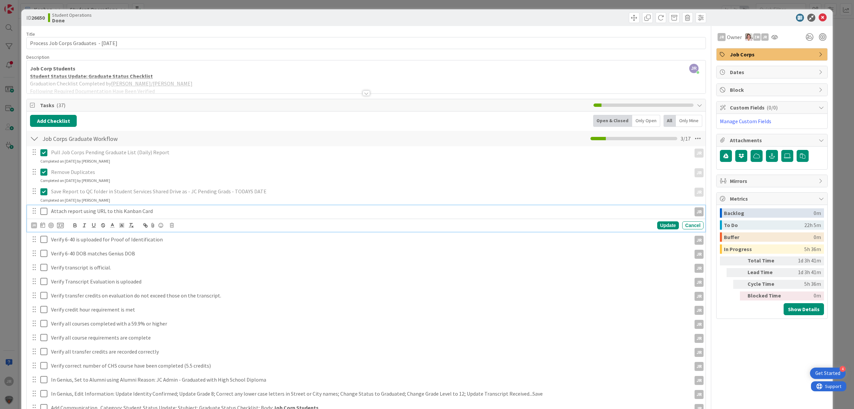
click at [45, 212] on icon at bounding box center [45, 211] width 10 height 8
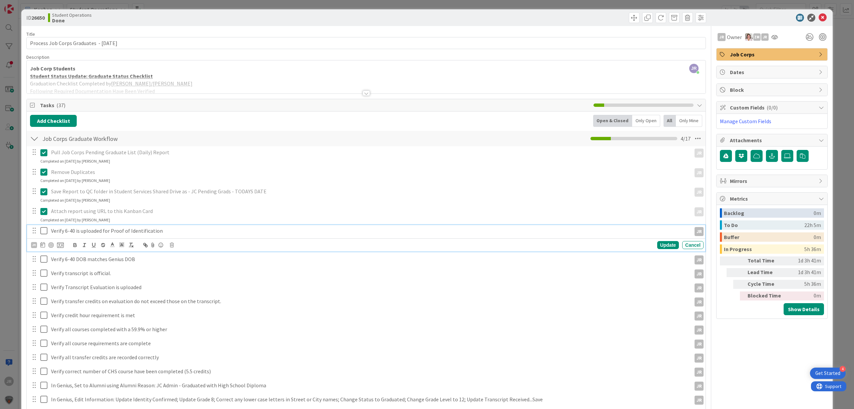
click at [45, 232] on icon at bounding box center [45, 231] width 10 height 8
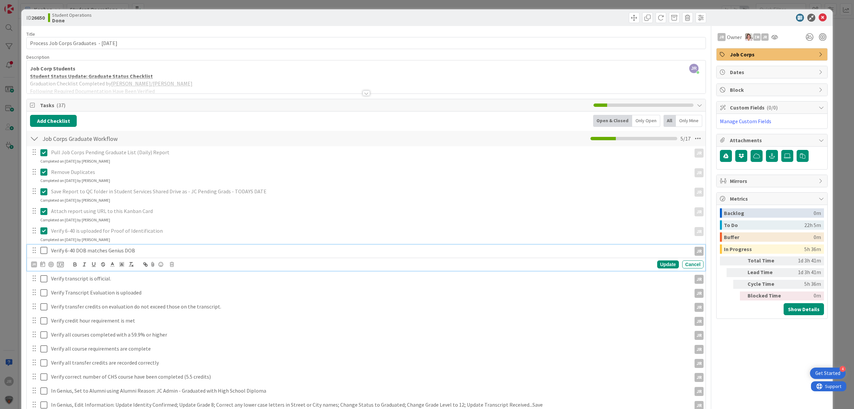
click at [45, 250] on icon at bounding box center [45, 250] width 10 height 8
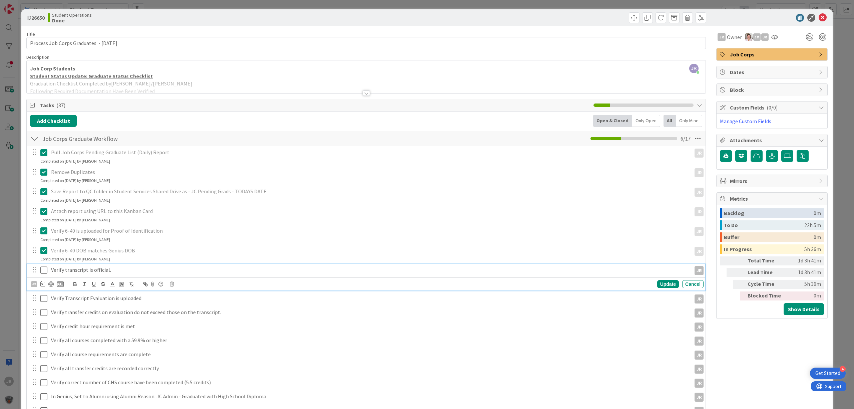
click at [46, 274] on icon at bounding box center [45, 270] width 10 height 8
click at [44, 292] on icon at bounding box center [45, 290] width 10 height 8
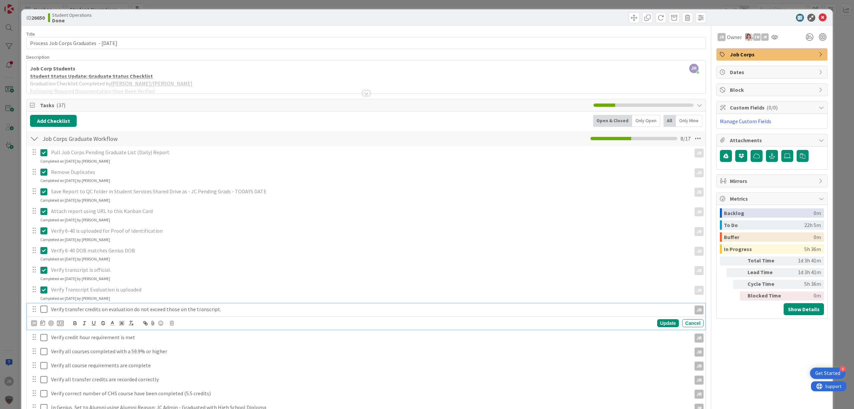
click at [41, 310] on icon at bounding box center [45, 309] width 10 height 8
click at [41, 326] on icon at bounding box center [45, 329] width 10 height 8
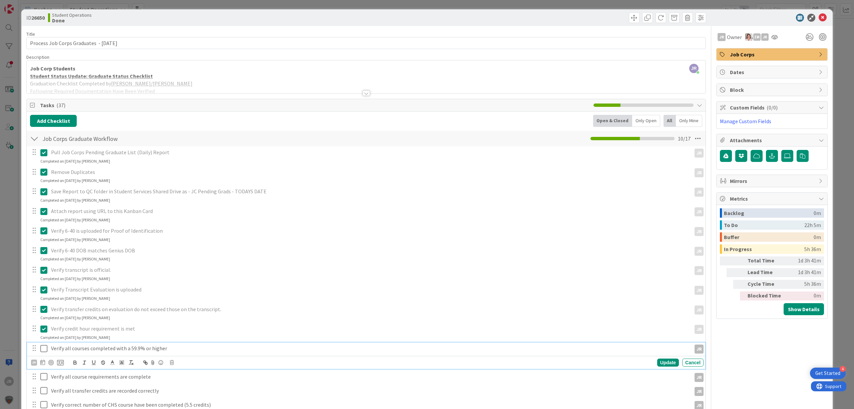
click at [45, 352] on icon at bounding box center [45, 348] width 10 height 8
click at [44, 371] on icon at bounding box center [45, 368] width 10 height 8
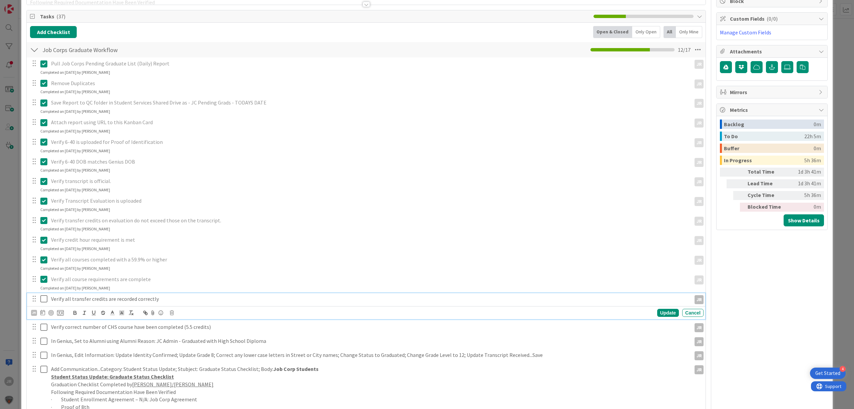
click at [42, 301] on icon at bounding box center [45, 299] width 10 height 8
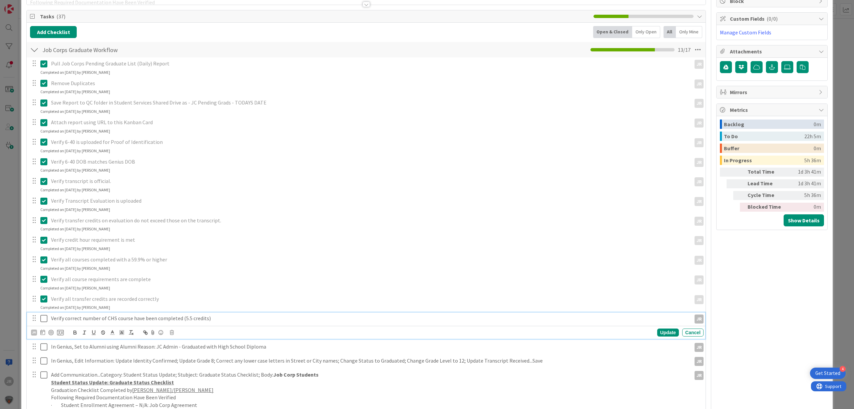
click at [43, 316] on icon at bounding box center [45, 318] width 10 height 8
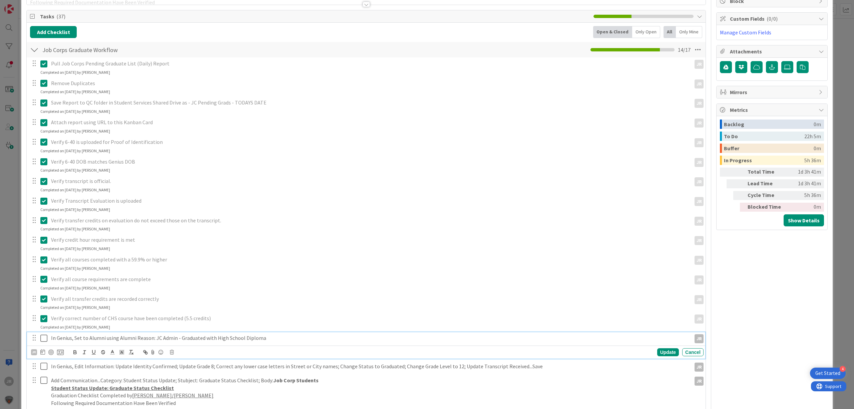
click at [43, 335] on icon at bounding box center [45, 338] width 10 height 8
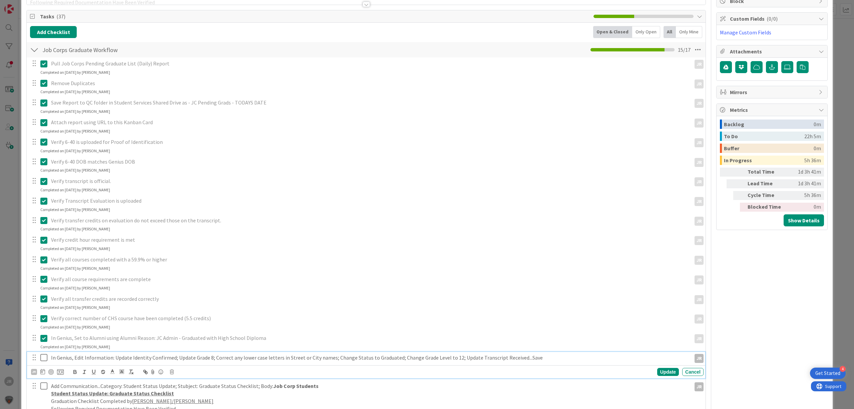
click at [44, 355] on icon at bounding box center [45, 357] width 10 height 8
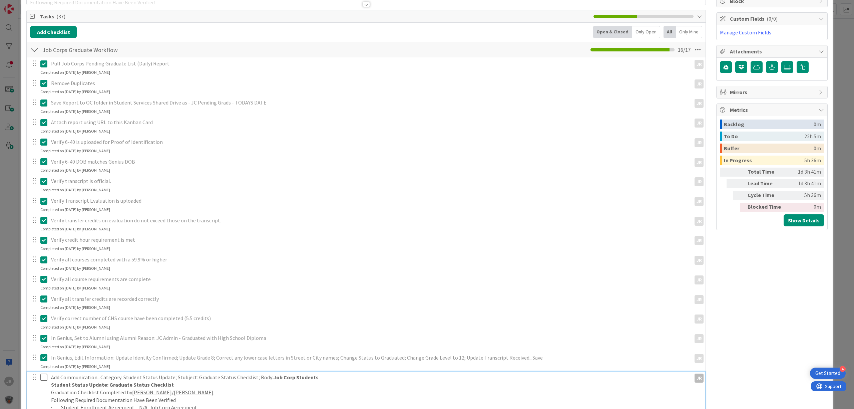
click at [44, 374] on icon at bounding box center [45, 377] width 10 height 8
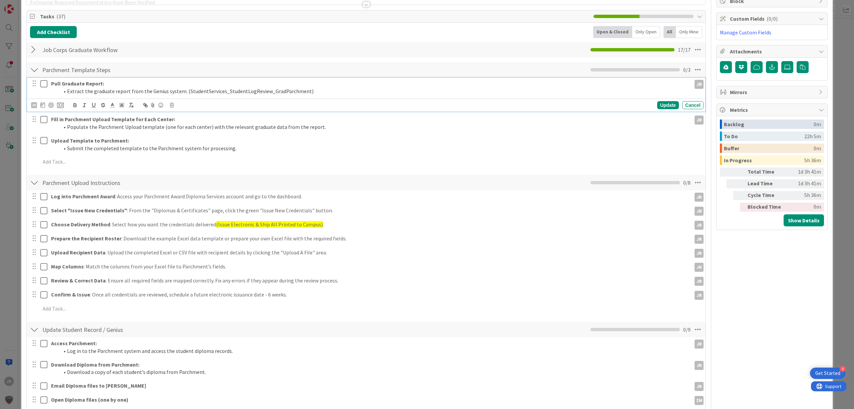
click at [43, 87] on icon at bounding box center [45, 84] width 10 height 8
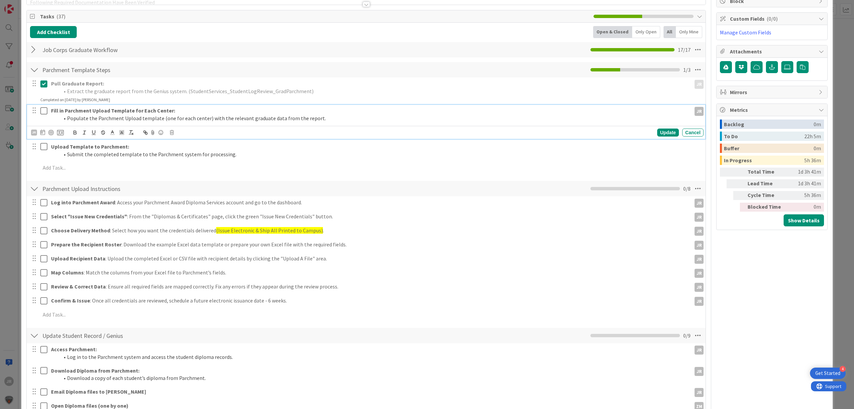
click at [46, 110] on icon at bounding box center [45, 111] width 10 height 8
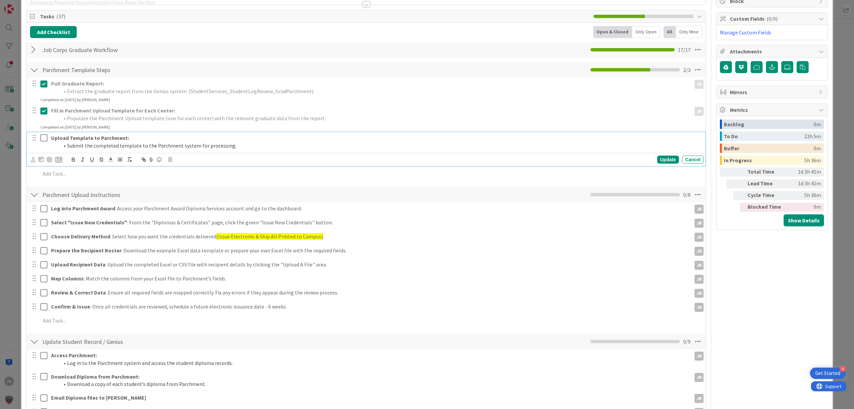
click at [43, 137] on icon at bounding box center [45, 138] width 10 height 8
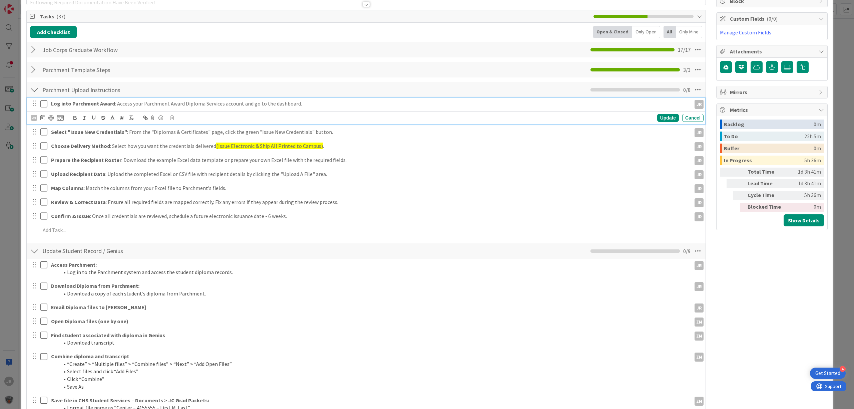
click at [43, 103] on icon at bounding box center [45, 104] width 10 height 8
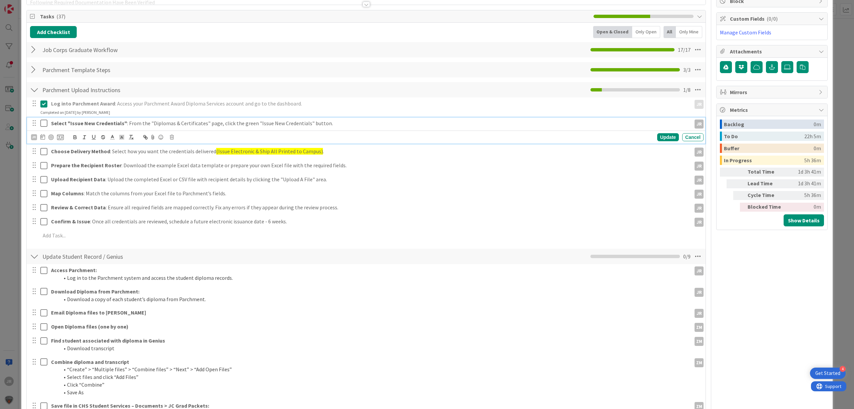
click at [43, 126] on icon at bounding box center [45, 123] width 10 height 8
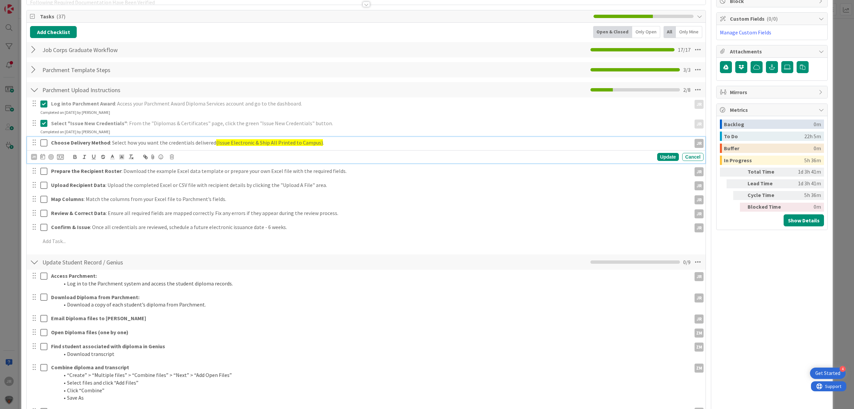
click at [45, 143] on icon at bounding box center [45, 143] width 10 height 8
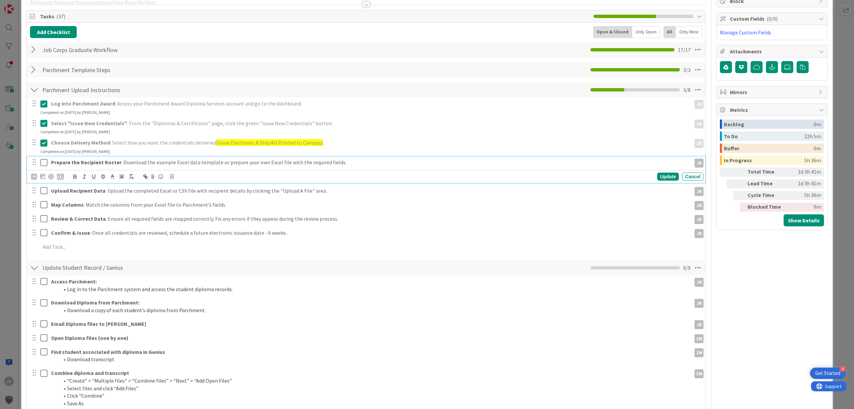
click at [43, 162] on icon at bounding box center [45, 162] width 10 height 8
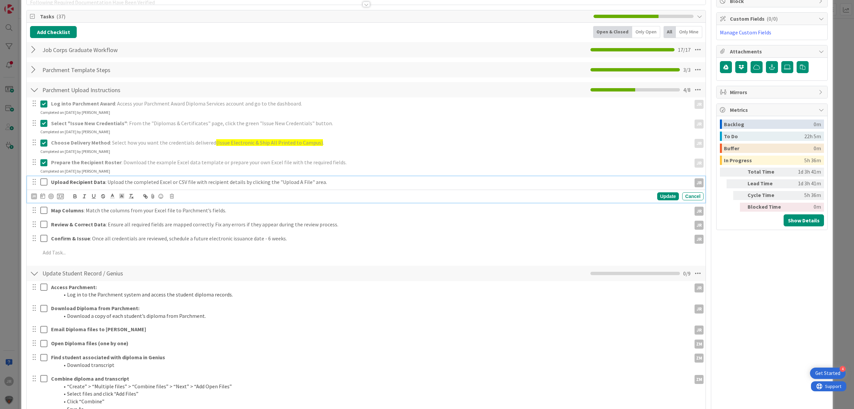
click at [43, 184] on icon at bounding box center [45, 182] width 10 height 8
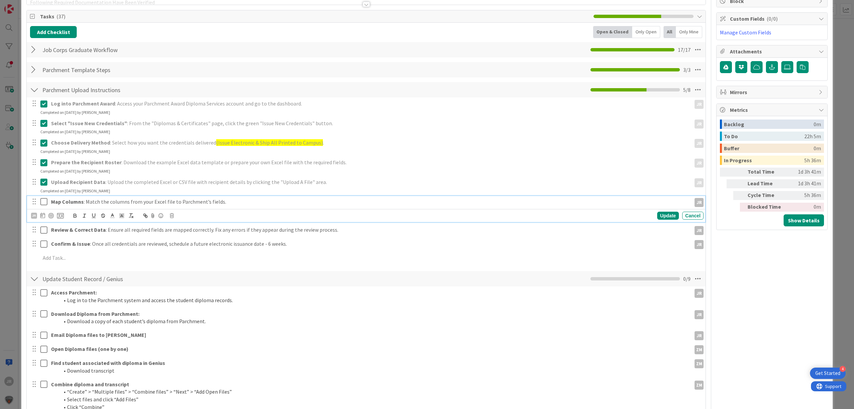
click at [43, 202] on icon at bounding box center [45, 202] width 10 height 8
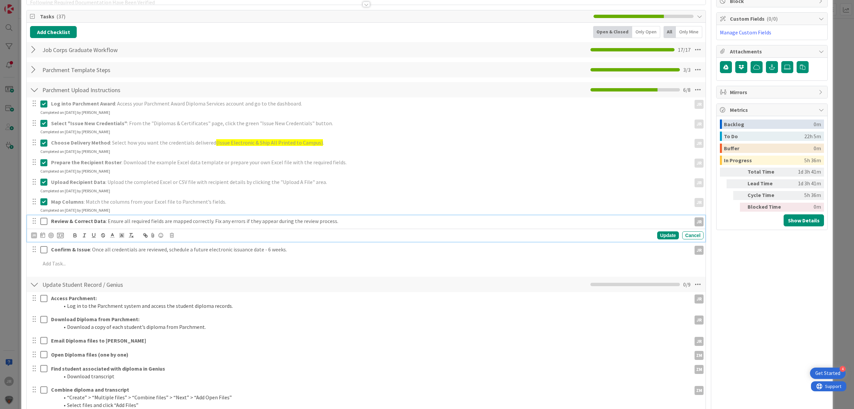
click at [43, 218] on icon at bounding box center [45, 221] width 10 height 8
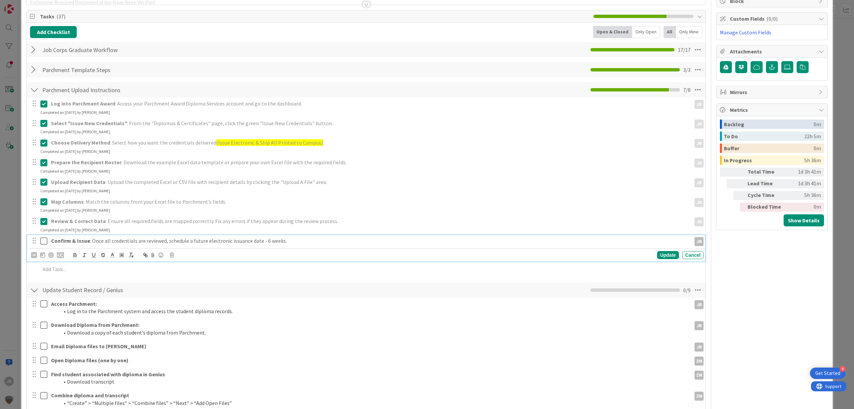
click at [44, 239] on icon at bounding box center [45, 241] width 10 height 8
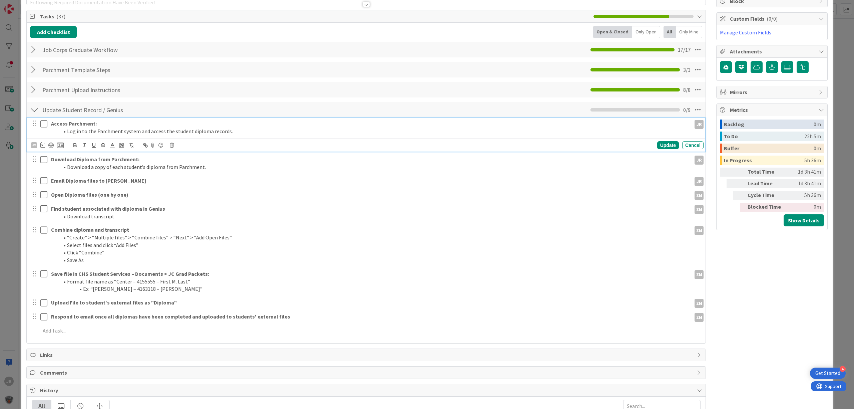
click at [43, 128] on button at bounding box center [44, 123] width 8 height 11
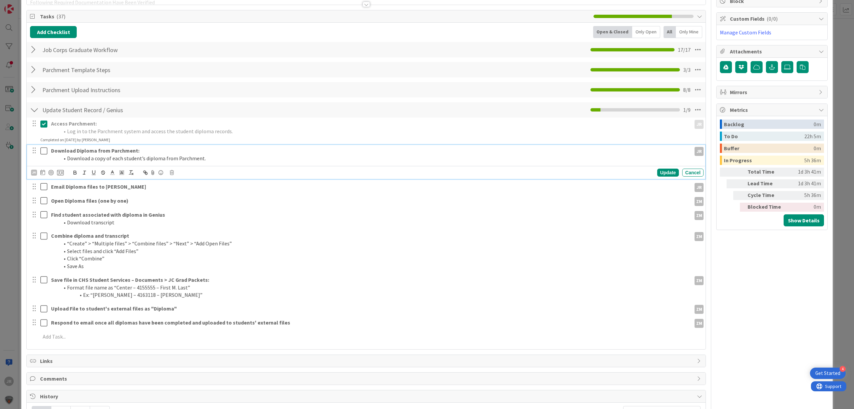
click at [42, 150] on icon at bounding box center [45, 151] width 10 height 8
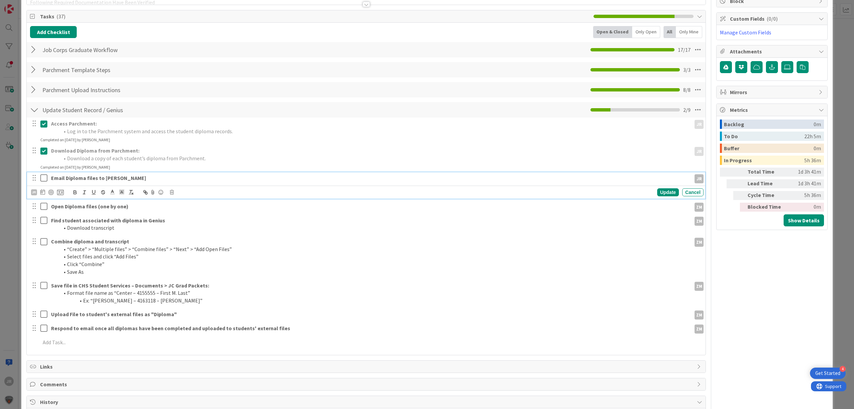
click at [45, 179] on icon at bounding box center [45, 178] width 10 height 8
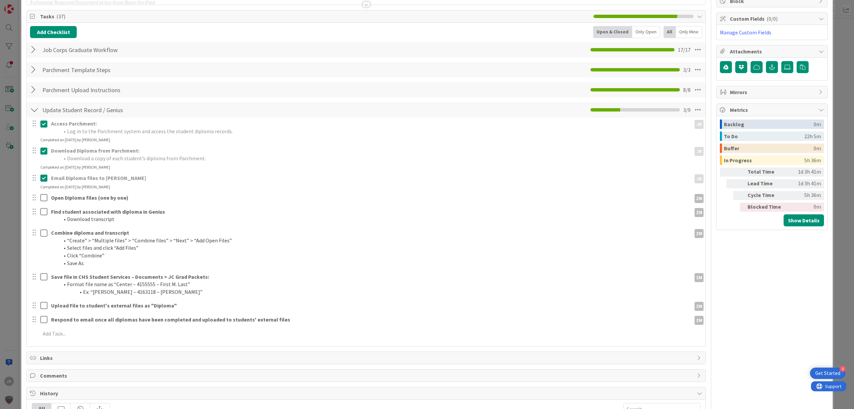
scroll to position [0, 0]
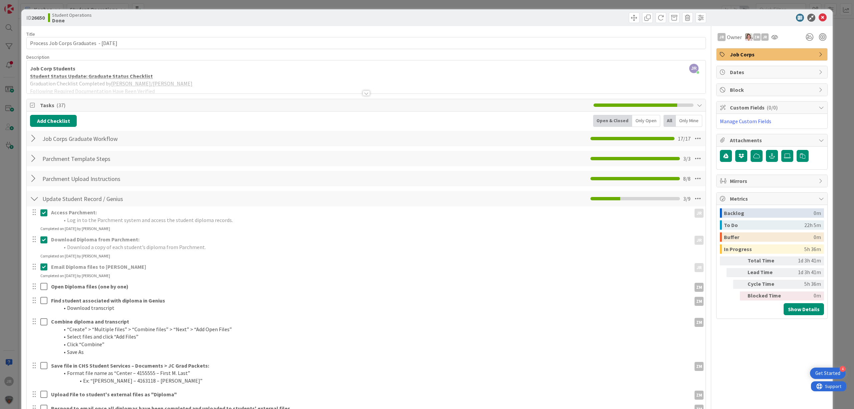
click at [459, 78] on div at bounding box center [366, 84] width 679 height 17
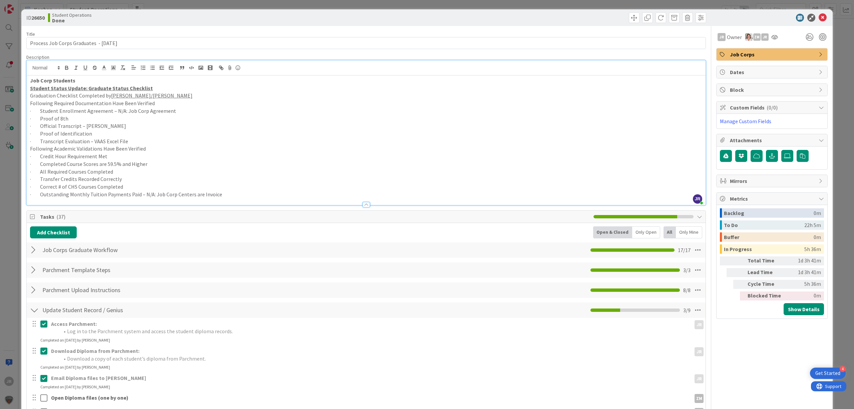
click at [253, 193] on p "· Outstanding Monthly Tuition Payments Paid – N/A: Job Corp Centers are Invoice" at bounding box center [366, 195] width 672 height 8
click at [537, 4] on div "ID 26650 Student Operations Done Move Move Title 41 / 128 Process Job Corps Gra…" at bounding box center [427, 204] width 854 height 409
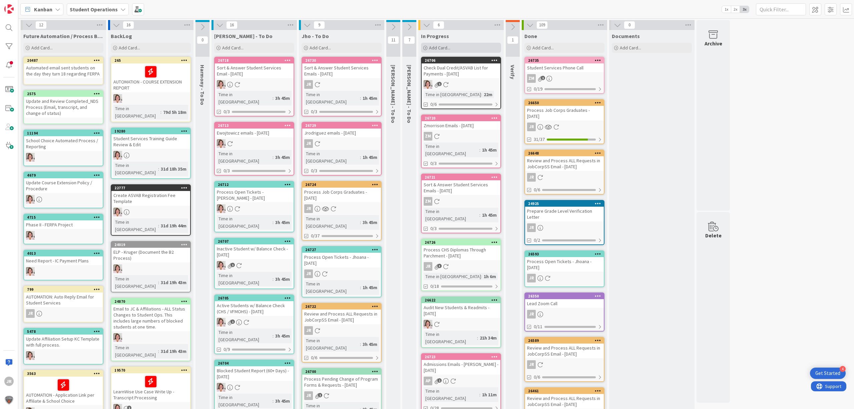
click at [460, 47] on div "Add Card..." at bounding box center [461, 48] width 80 height 10
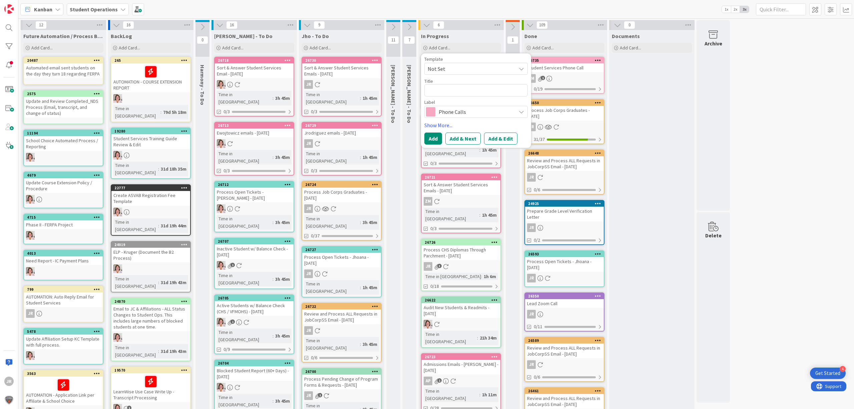
click at [464, 71] on span "Not Set" at bounding box center [469, 68] width 83 height 9
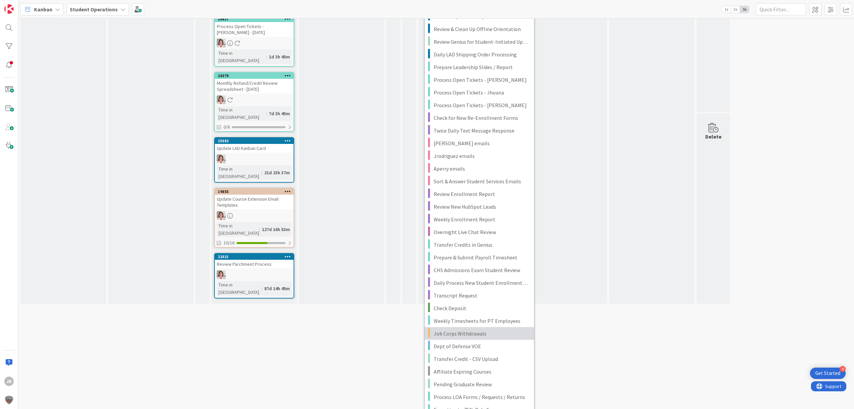
scroll to position [688, 0]
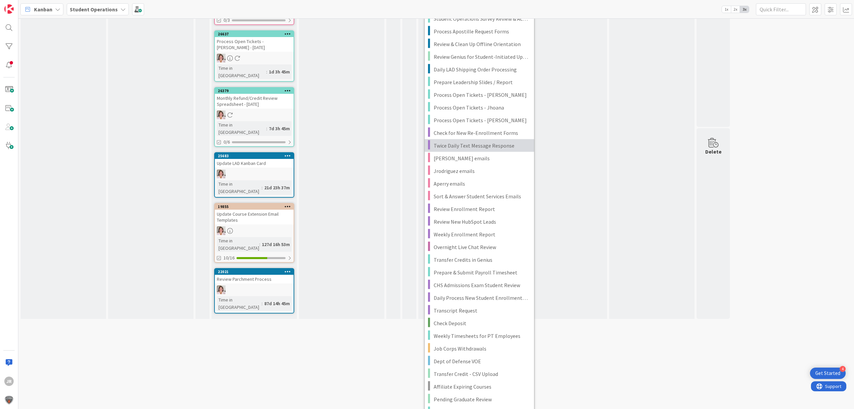
click at [488, 146] on span "Twice Daily Text Message Response" at bounding box center [481, 145] width 95 height 9
type textarea "x"
type textarea "Twice Daily Text Message Response"
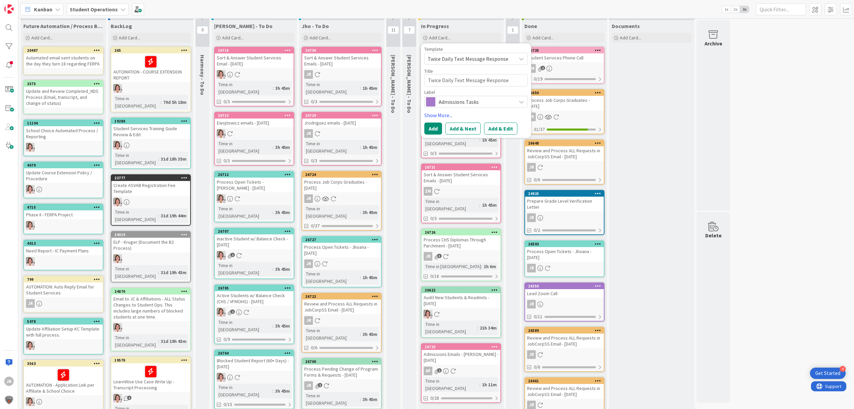
scroll to position [0, 0]
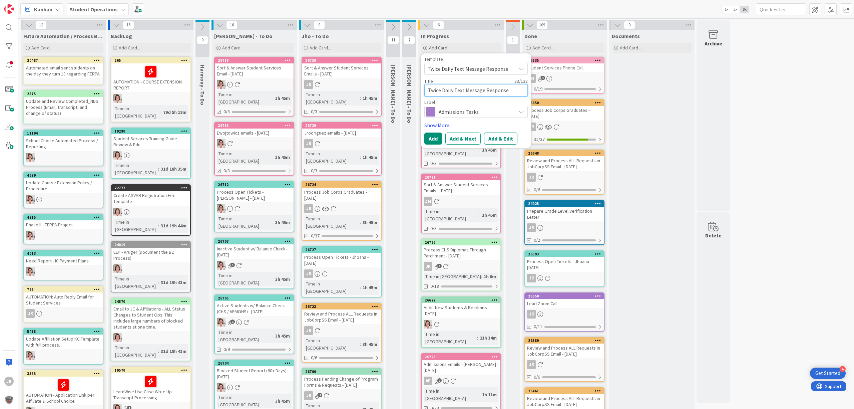
drag, startPoint x: 454, startPoint y: 89, endPoint x: 407, endPoint y: 89, distance: 47.4
type textarea "x"
type textarea "TText Message Response"
click at [490, 92] on textarea "TText Message Response" at bounding box center [475, 90] width 103 height 12
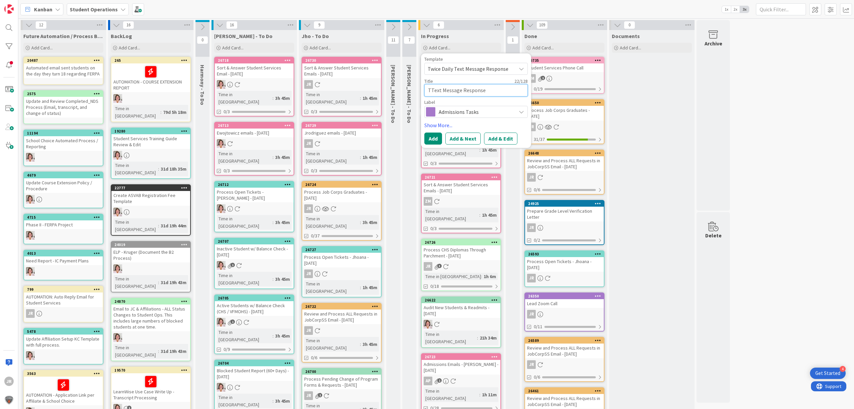
type textarea "x"
type textarea "TText Message Response"
type textarea "x"
type textarea "TText Message Response -"
type textarea "x"
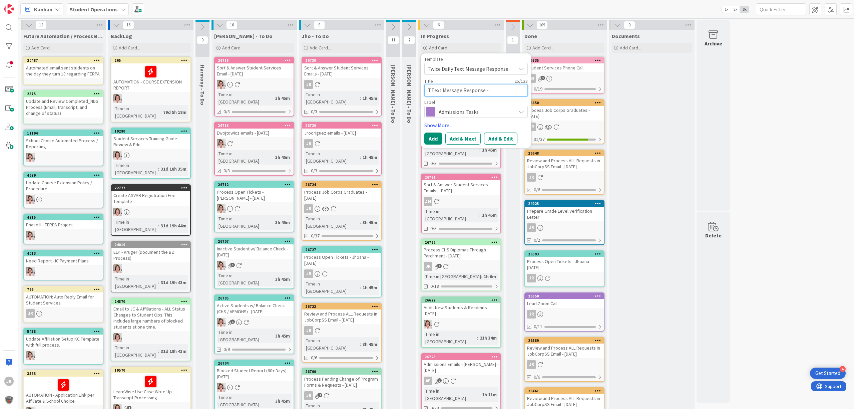
type textarea "TText Message Response - H"
type textarea "x"
type textarea "TText Message Response - Hn"
type textarea "x"
type textarea "TText Message Response - H"
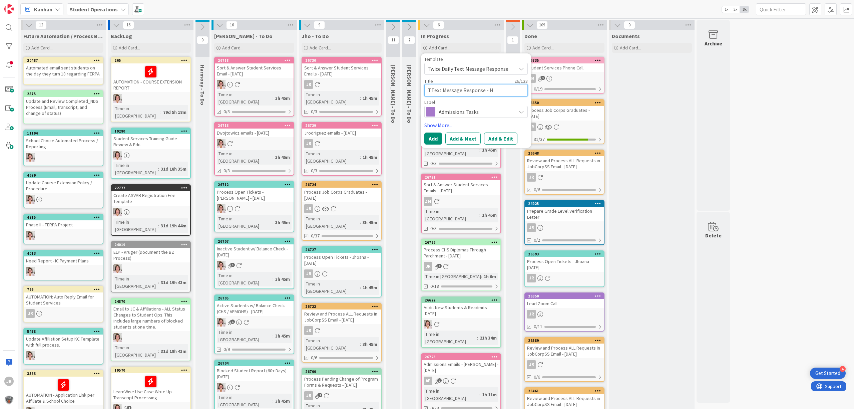
type textarea "x"
type textarea "TText Message Response - He"
type textarea "x"
type textarea "TText Message Response - Hen"
type textarea "x"
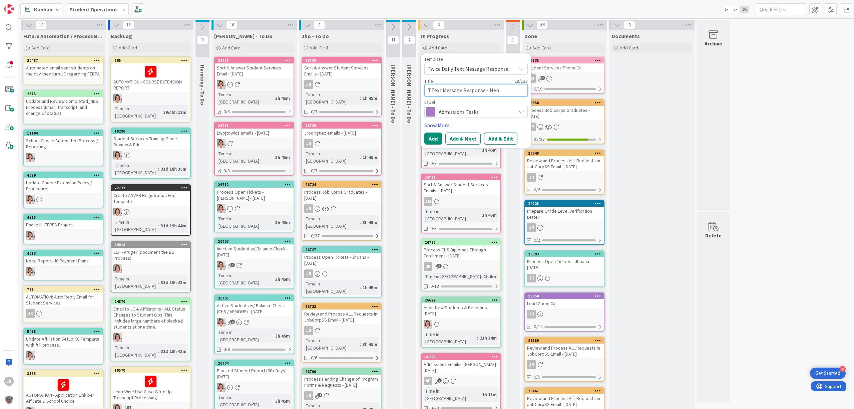
type textarea "TText Message Response - Hend"
type textarea "x"
type textarea "TText Message Response - Hendr"
type textarea "x"
type textarea "TText Message Response - Hendri"
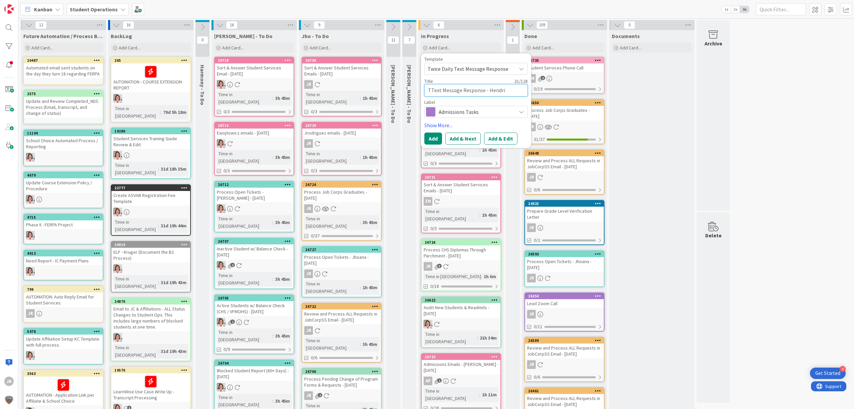
type textarea "x"
type textarea "TText Message Response - [PERSON_NAME]"
type textarea "x"
type textarea "TText Message Response - [PERSON_NAME]"
type textarea "x"
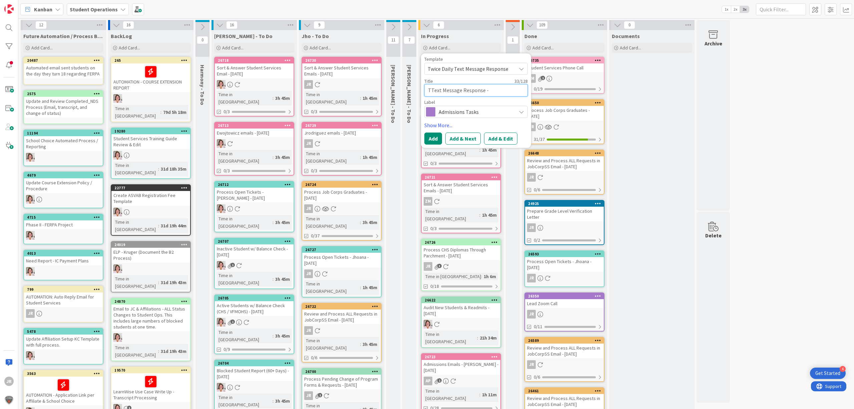
type textarea "TText Message Response - [PERSON_NAME]"
type textarea "x"
type textarea "TText Message Response - [PERSON_NAME]"
type textarea "x"
type textarea "TText Message Response - [PERSON_NAME]"
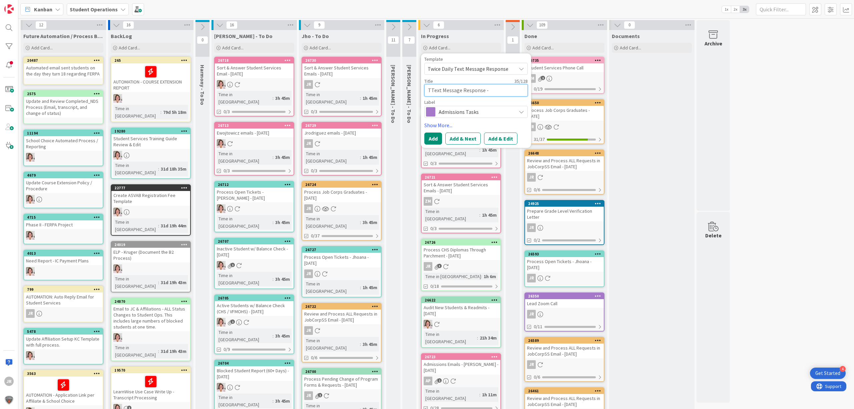
type textarea "x"
type textarea "TText Message Response - [PERSON_NAME]"
type textarea "x"
type textarea "TText Message Response - [PERSON_NAME]"
type textarea "x"
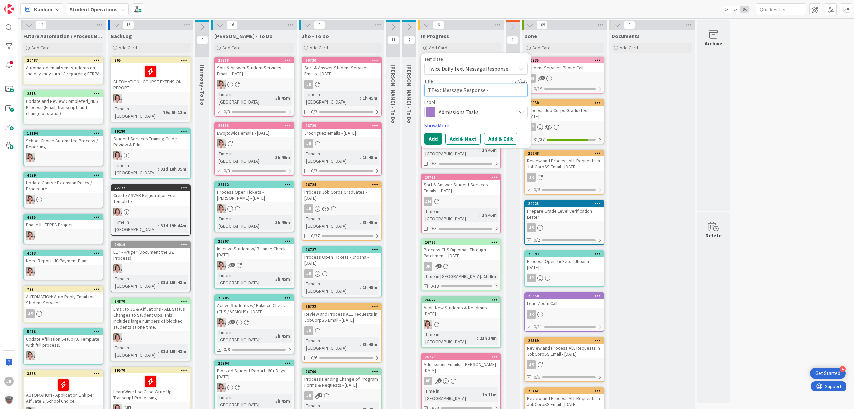
type textarea "TText Message Response - [PERSON_NAME]"
type textarea "x"
type textarea "TText Message Response - [PERSON_NAME]"
type textarea "x"
type textarea "Text Message Response - [PERSON_NAME]"
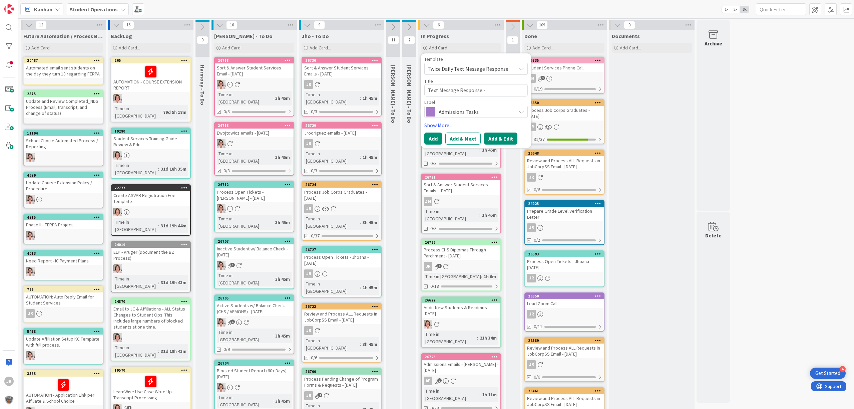
click at [510, 138] on button "Add & Edit" at bounding box center [500, 138] width 33 height 12
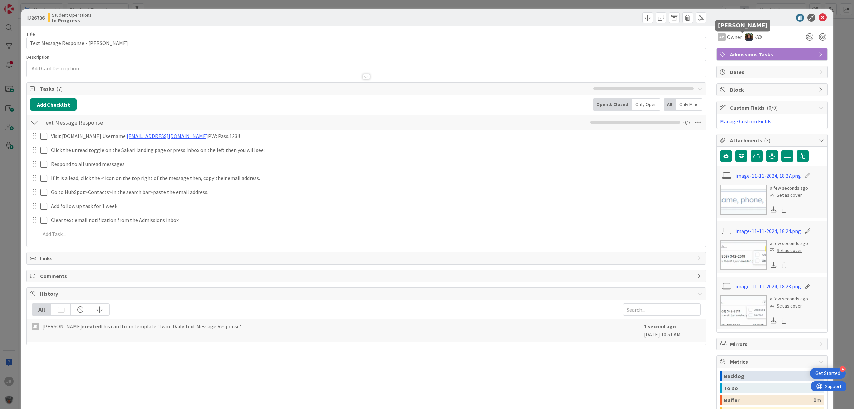
click at [745, 37] on img at bounding box center [748, 36] width 7 height 7
click at [733, 51] on link "Remove" at bounding box center [726, 49] width 53 height 11
click at [729, 36] on span "Owner" at bounding box center [734, 37] width 15 height 8
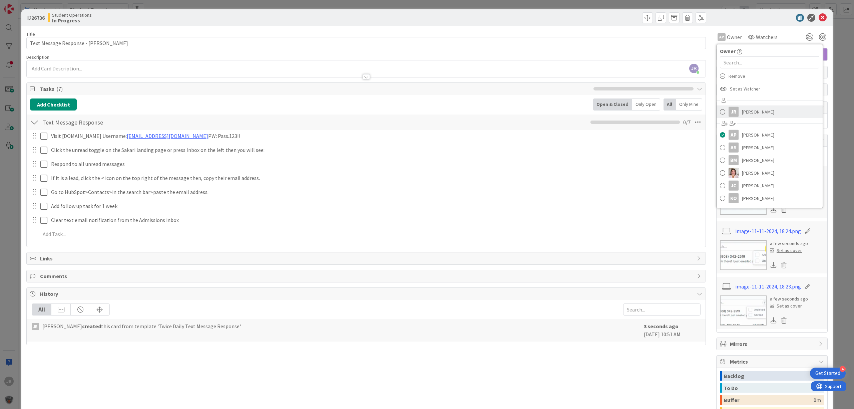
click at [732, 110] on div "JR" at bounding box center [734, 112] width 10 height 10
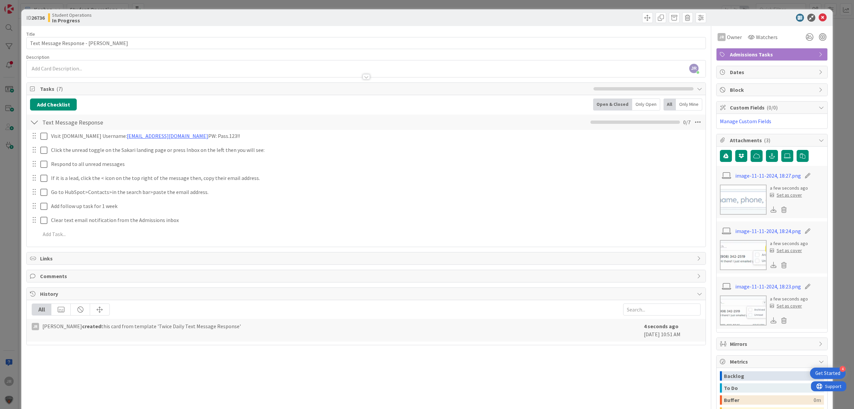
click at [730, 53] on span "Admissions Tasks" at bounding box center [772, 54] width 85 height 8
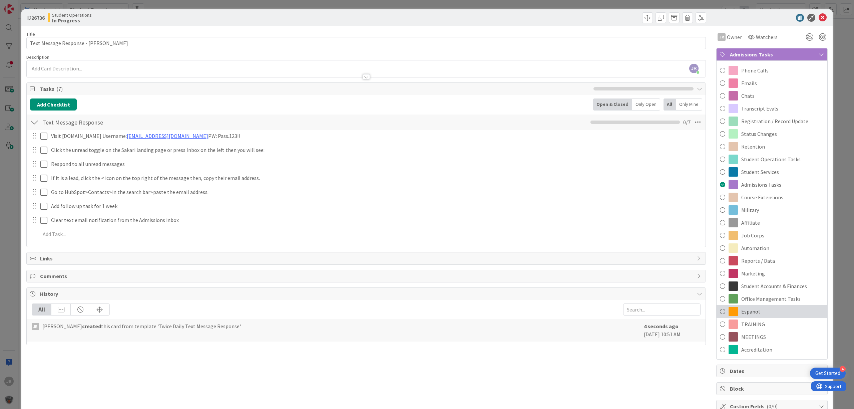
click at [741, 310] on span "Español" at bounding box center [750, 311] width 19 height 8
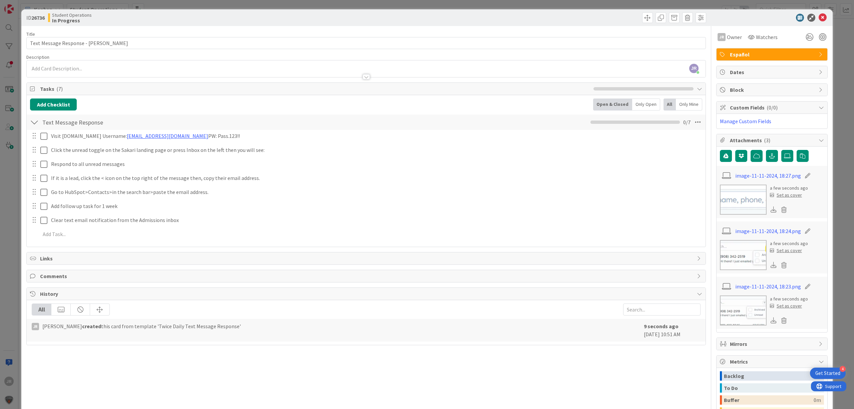
click at [616, 3] on div "ID 26736 Student Operations In Progress Title 39 / 128 Text Message Response - …" at bounding box center [427, 204] width 854 height 409
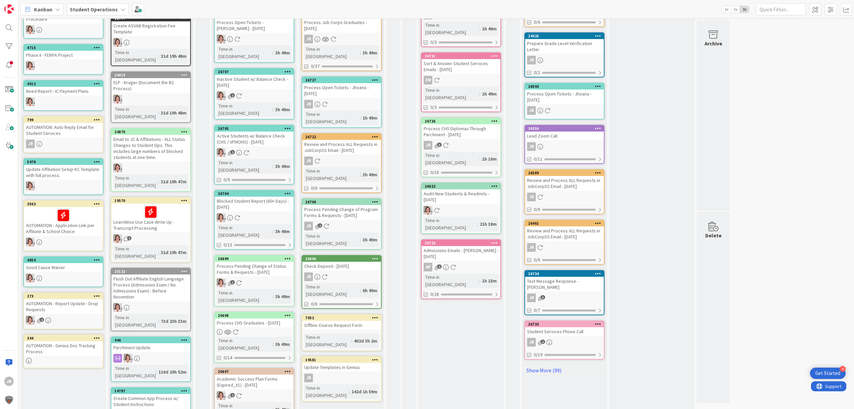
scroll to position [178, 0]
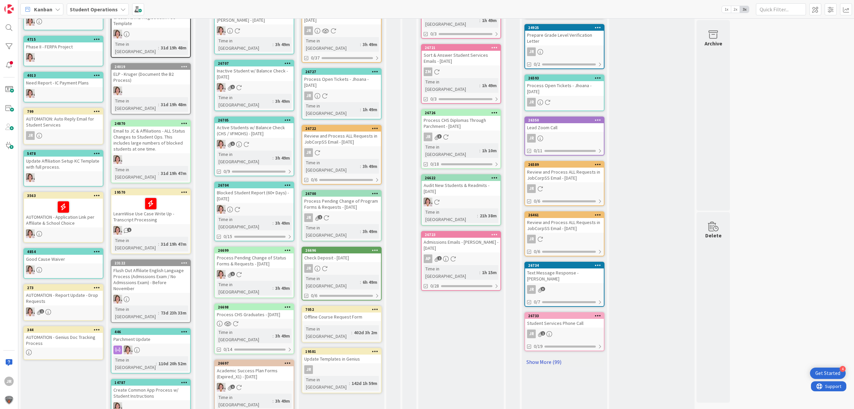
click at [558, 356] on link "Show More (99)" at bounding box center [565, 361] width 80 height 11
click at [575, 268] on div "Text Message Response - [PERSON_NAME]" at bounding box center [564, 275] width 79 height 15
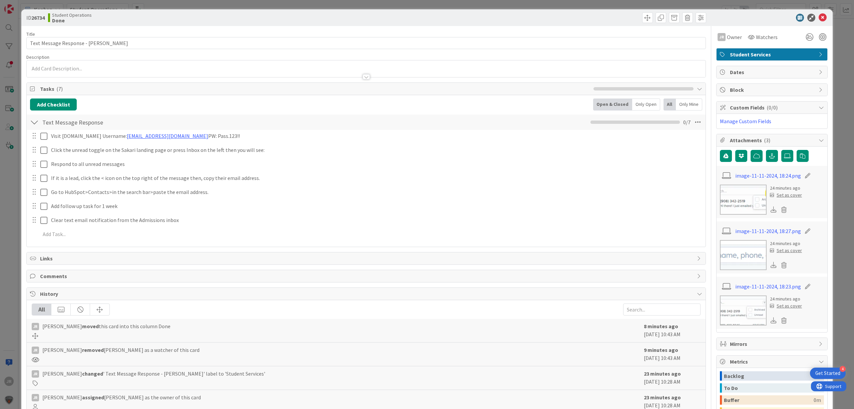
click at [750, 54] on span "Student Services" at bounding box center [772, 54] width 85 height 8
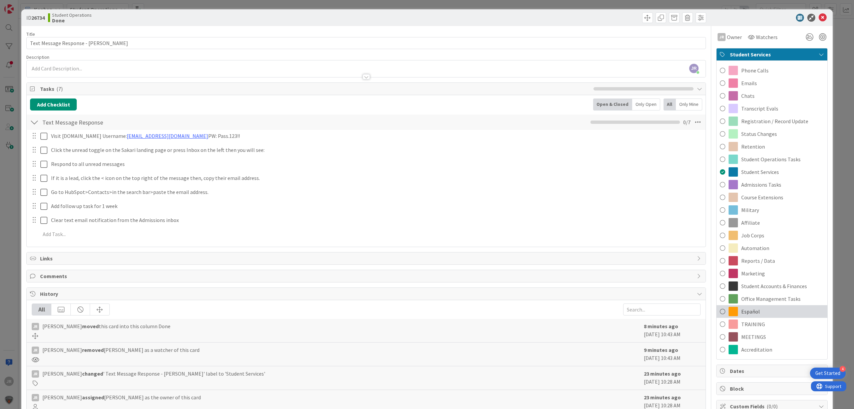
click at [743, 306] on div "Español" at bounding box center [772, 311] width 111 height 13
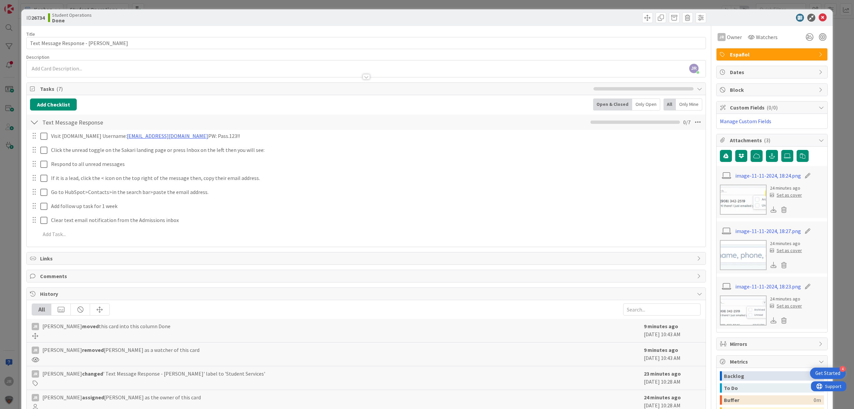
click at [615, 5] on div "ID 26734 Student Operations Done Title 41 / 128 Text Message Response - [PERSON…" at bounding box center [427, 204] width 854 height 409
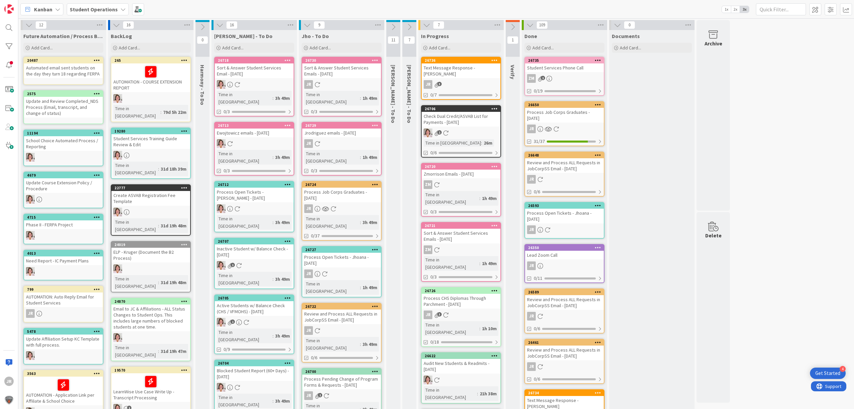
click at [595, 340] on icon at bounding box center [598, 342] width 6 height 5
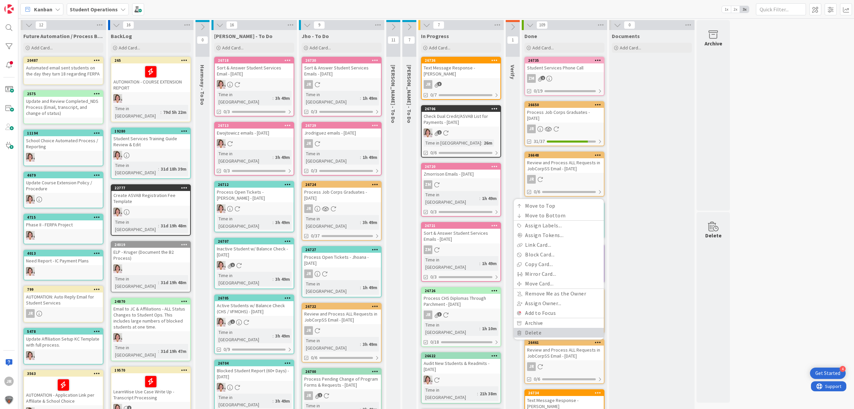
click at [581, 330] on link "Delete" at bounding box center [559, 333] width 90 height 10
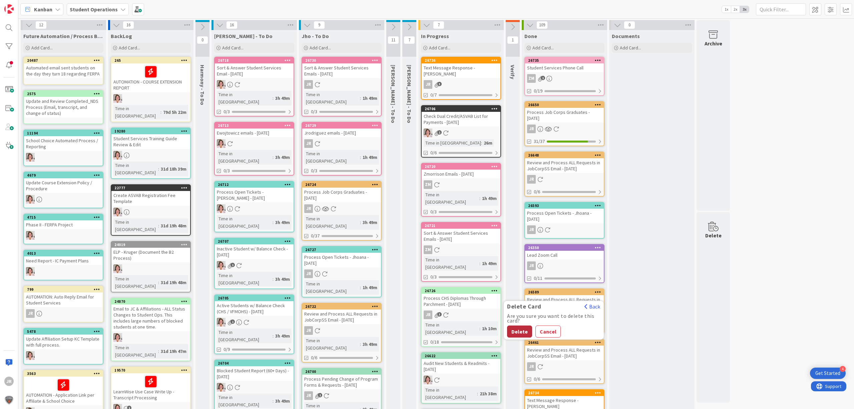
click at [526, 326] on button "Delete" at bounding box center [519, 331] width 25 height 12
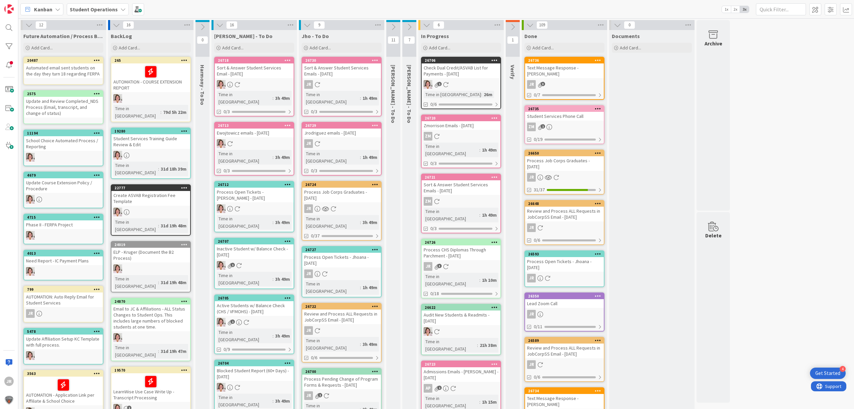
click at [529, 28] on icon at bounding box center [530, 24] width 7 height 7
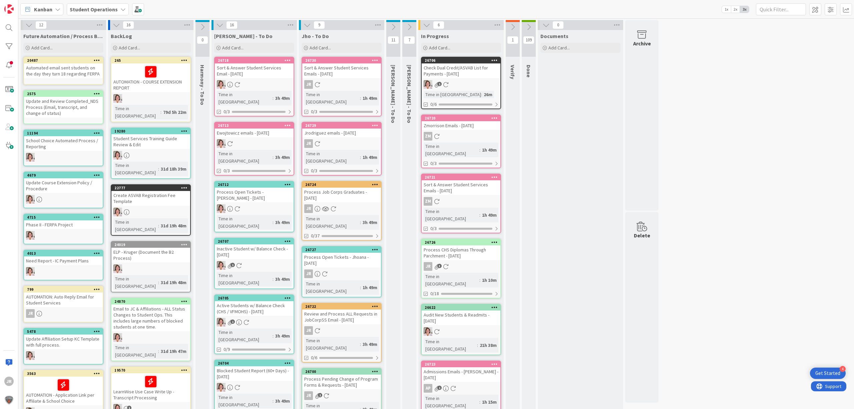
click at [529, 28] on icon at bounding box center [528, 26] width 7 height 7
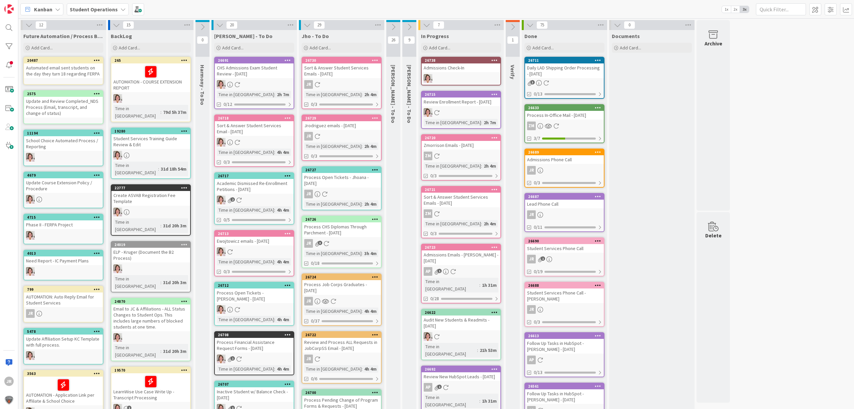
drag, startPoint x: 796, startPoint y: 91, endPoint x: 471, endPoint y: 112, distance: 325.4
click at [465, 47] on div "Add Card..." at bounding box center [461, 48] width 80 height 10
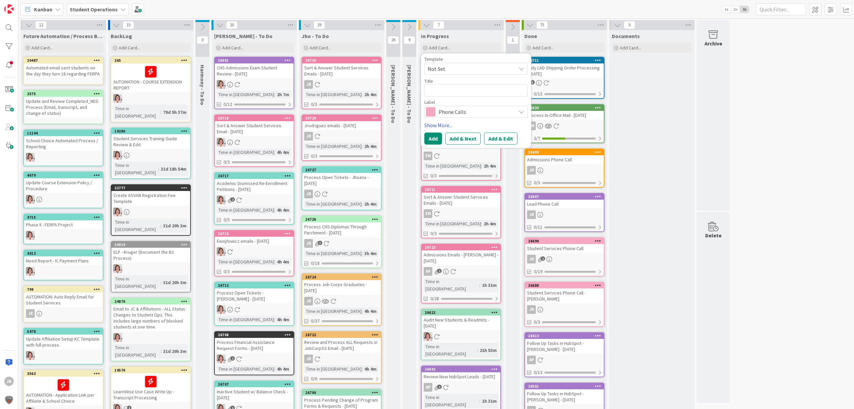
click at [467, 64] on span "Not Set" at bounding box center [475, 69] width 103 height 12
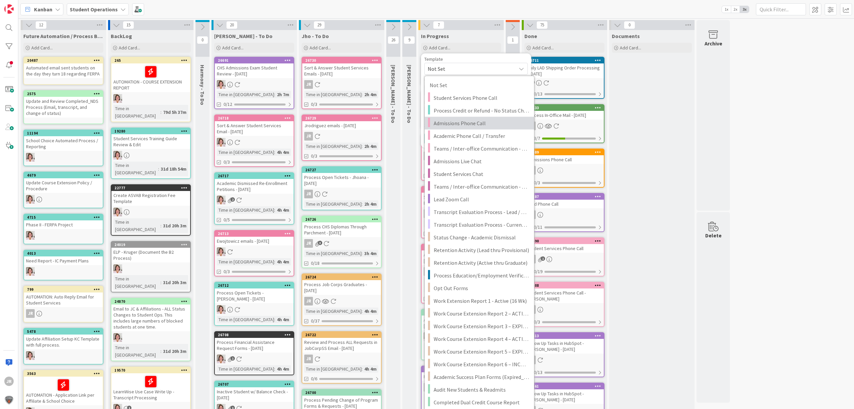
click at [472, 121] on span "Admissions Phone Call" at bounding box center [481, 123] width 95 height 9
type textarea "x"
type textarea "Admissions Phone Call"
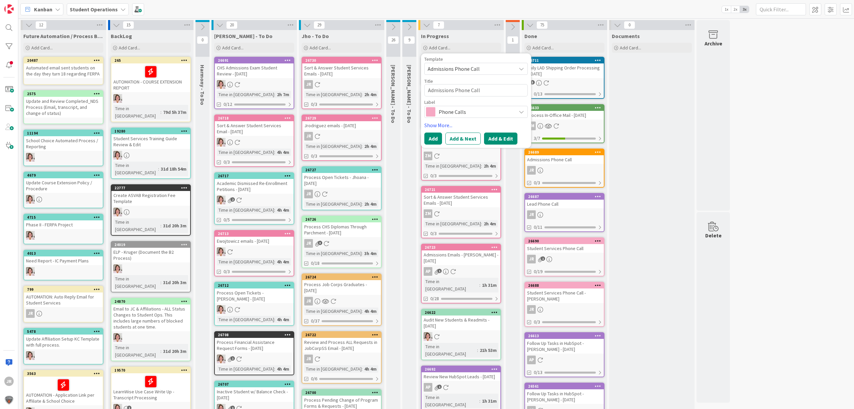
click at [496, 136] on button "Add & Edit" at bounding box center [500, 138] width 33 height 12
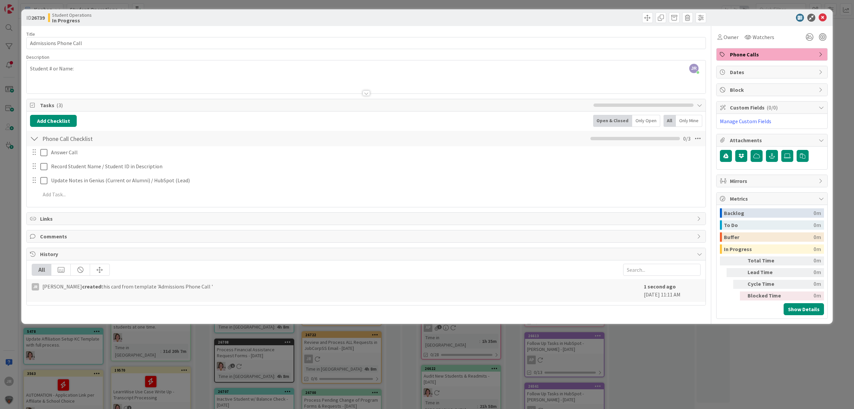
click at [128, 73] on div "JR Jhoana Rodriguez joined 2 m ago Student # or Name:" at bounding box center [366, 76] width 679 height 33
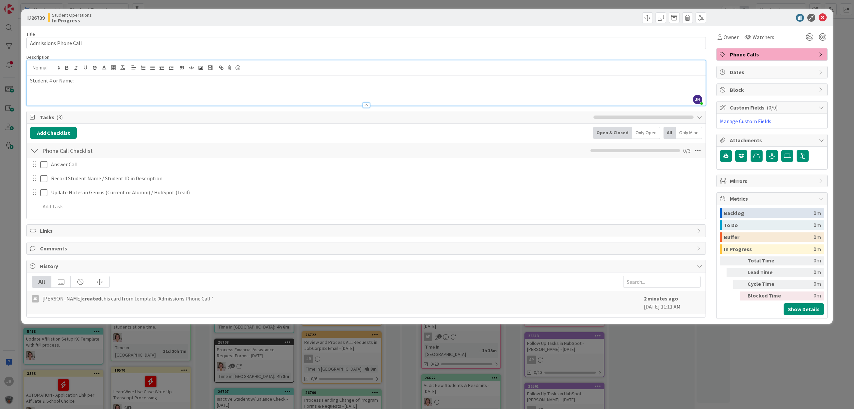
click at [174, 88] on div "Student # or Name:" at bounding box center [366, 90] width 679 height 30
click at [152, 87] on div "Student # or Name:" at bounding box center [366, 90] width 679 height 30
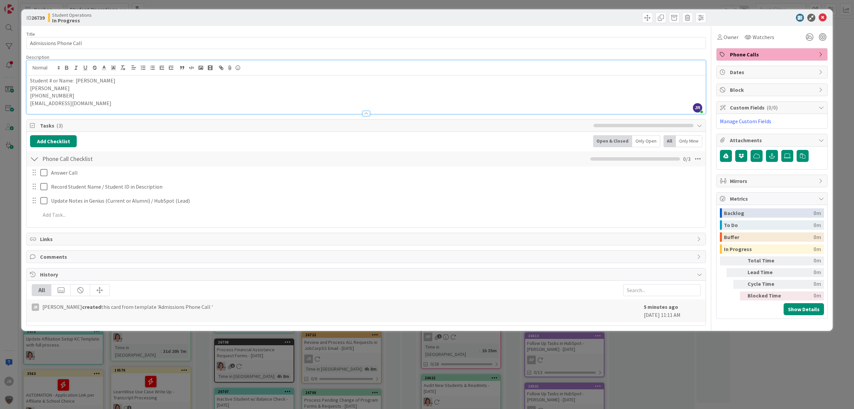
click at [94, 101] on p "laikahnasser@gmail.com" at bounding box center [366, 103] width 672 height 8
click at [76, 94] on p "(919)453-4958" at bounding box center [366, 96] width 672 height 8
click at [88, 105] on p "laikahnasser@gmail.com" at bounding box center [366, 103] width 672 height 8
click at [197, 6] on div "ID 26739 Student Operations In Progress Title 22 / 128 Admissions Phone Call De…" at bounding box center [427, 204] width 854 height 409
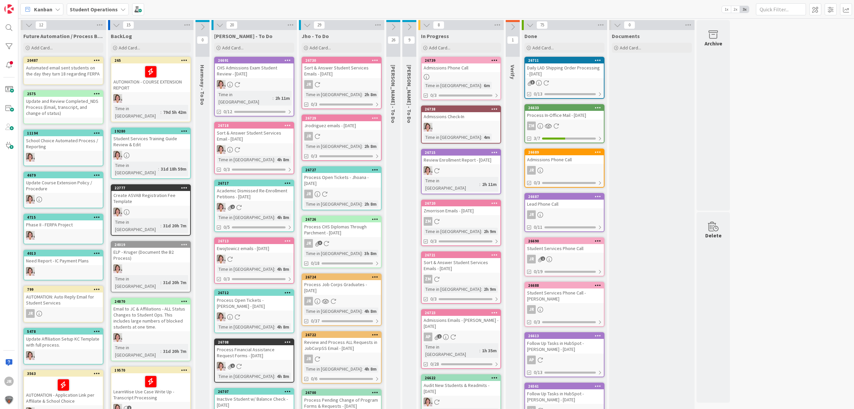
click at [474, 71] on div "Admissions Phone Call" at bounding box center [461, 67] width 79 height 9
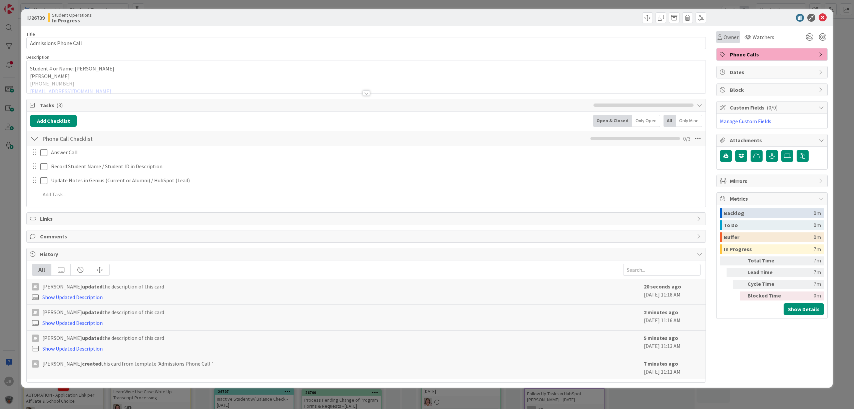
click at [729, 34] on span "Owner" at bounding box center [731, 37] width 15 height 8
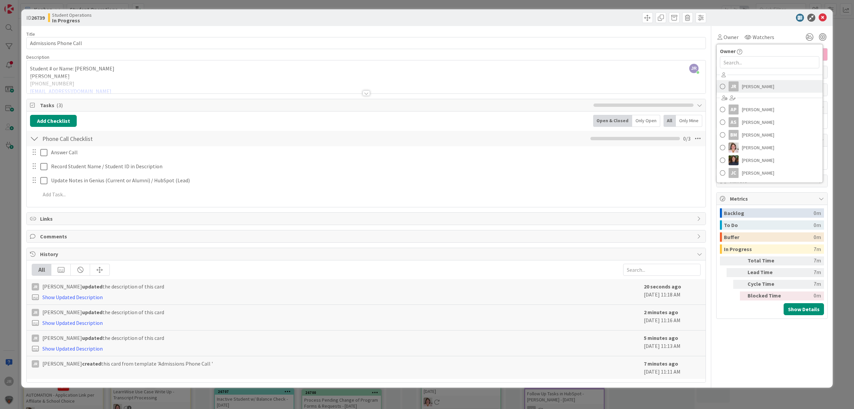
click at [737, 84] on div "JR" at bounding box center [734, 86] width 10 height 10
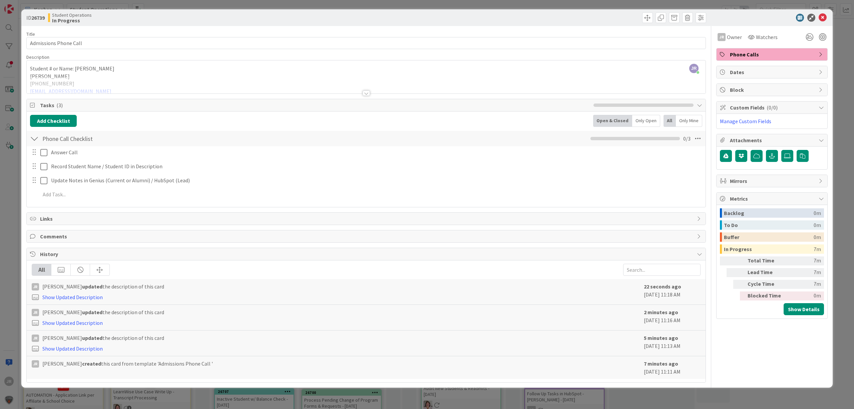
click at [96, 83] on div at bounding box center [366, 84] width 679 height 17
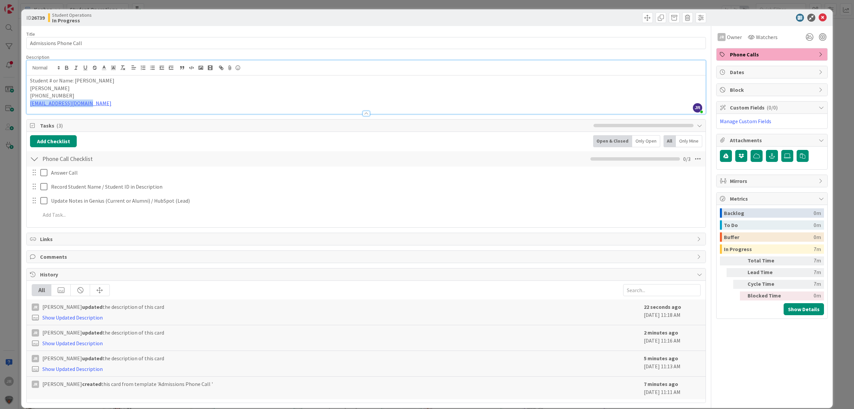
drag, startPoint x: 57, startPoint y: 108, endPoint x: 26, endPoint y: 108, distance: 31.0
click at [26, 108] on div "Description JR Jhoana Rodriguez just joined Student # or Name: Oscar Nasser Lai…" at bounding box center [366, 84] width 680 height 60
copy link "laikahnasser@gmail.com"
click at [131, 102] on p "laikahnasser@gmail.com" at bounding box center [366, 103] width 672 height 8
click at [157, 96] on p "(919)453-4958" at bounding box center [366, 96] width 672 height 8
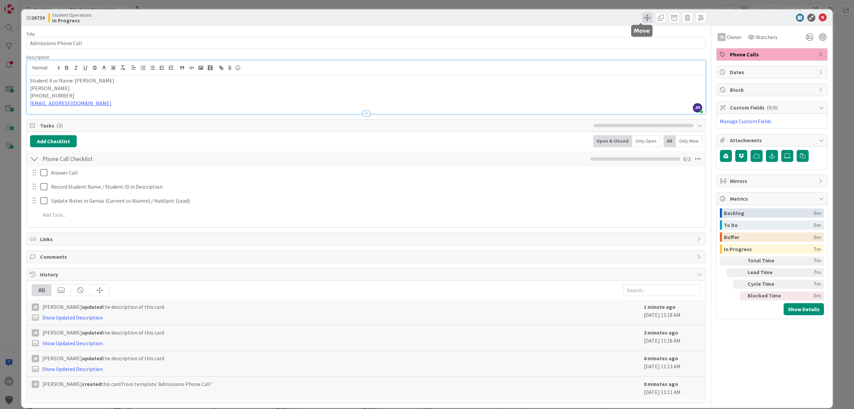
click at [642, 19] on span at bounding box center [647, 17] width 11 height 11
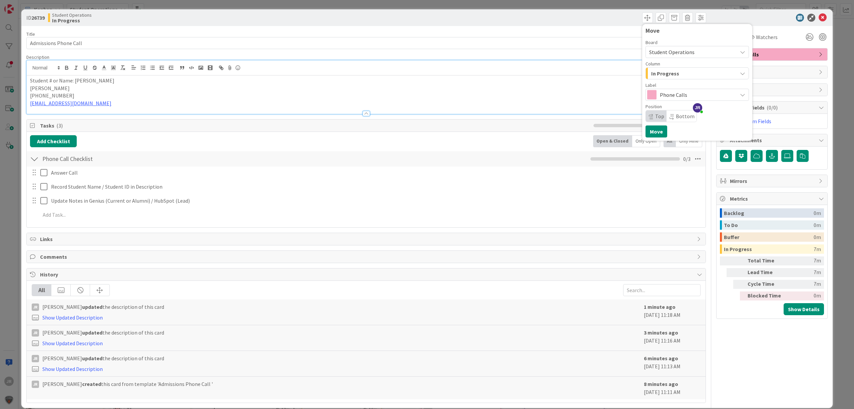
click at [658, 77] on span "In Progress" at bounding box center [665, 73] width 28 height 9
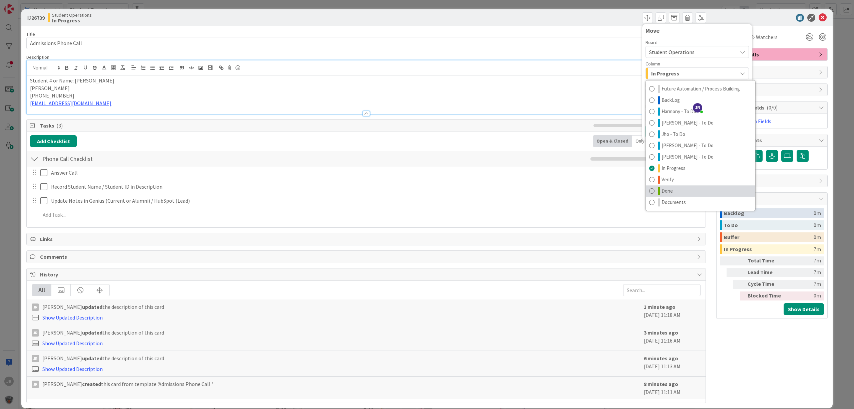
click at [668, 190] on link "Done" at bounding box center [700, 190] width 109 height 11
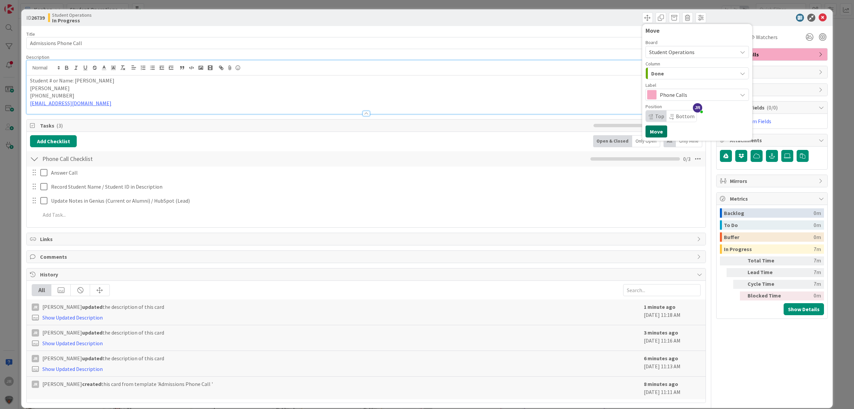
click at [654, 131] on button "Move" at bounding box center [657, 131] width 22 height 12
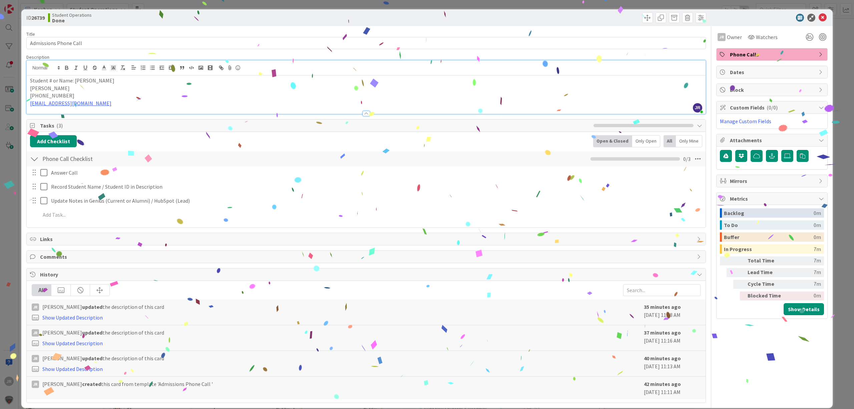
click at [46, 180] on div "Answer Call Update Cancel Record Student Name / Student ID in Description Updat…" at bounding box center [366, 194] width 672 height 57
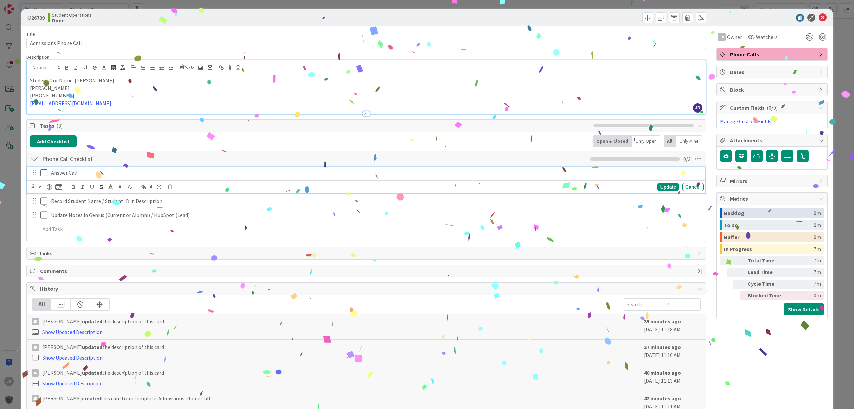
click at [45, 177] on icon at bounding box center [45, 172] width 10 height 8
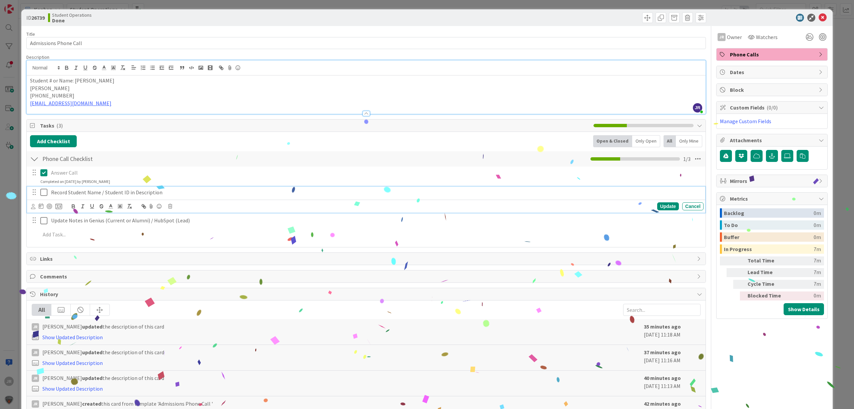
click at [45, 192] on icon at bounding box center [45, 192] width 10 height 8
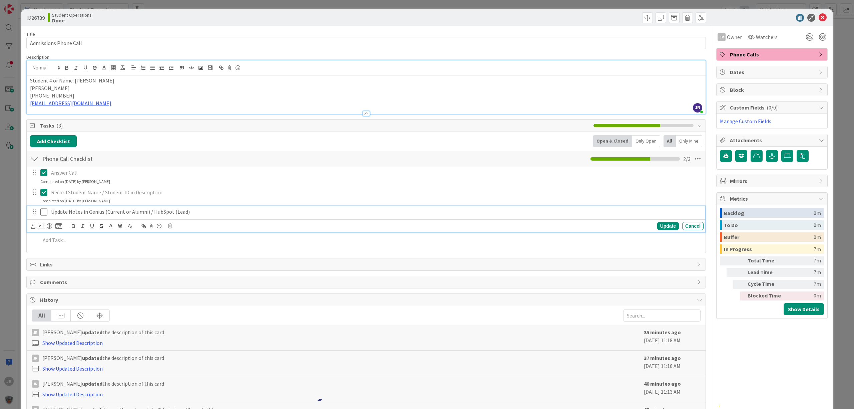
click at [45, 215] on icon at bounding box center [45, 212] width 10 height 8
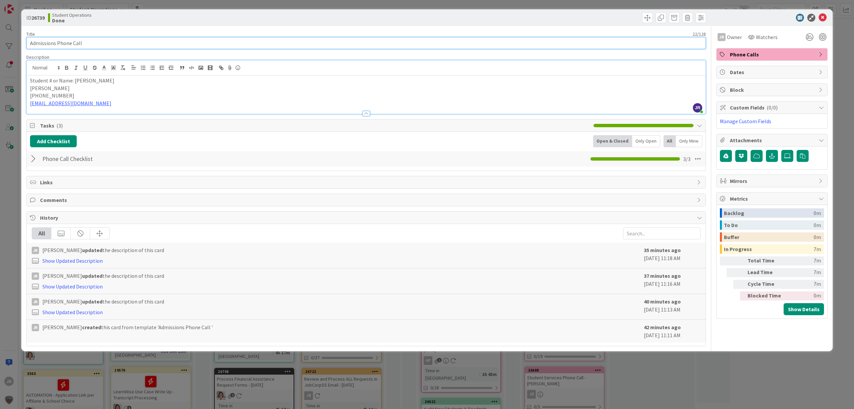
click at [111, 47] on input "Admissions Phone Call" at bounding box center [366, 43] width 680 height 12
type input "Admissions Phone Call - Oscar Nasser"
click at [510, 2] on div "ID 26739 Student Operations Done Move Move Title 36 / 128 Admissions Phone Call…" at bounding box center [427, 204] width 854 height 409
